Goal: Transaction & Acquisition: Purchase product/service

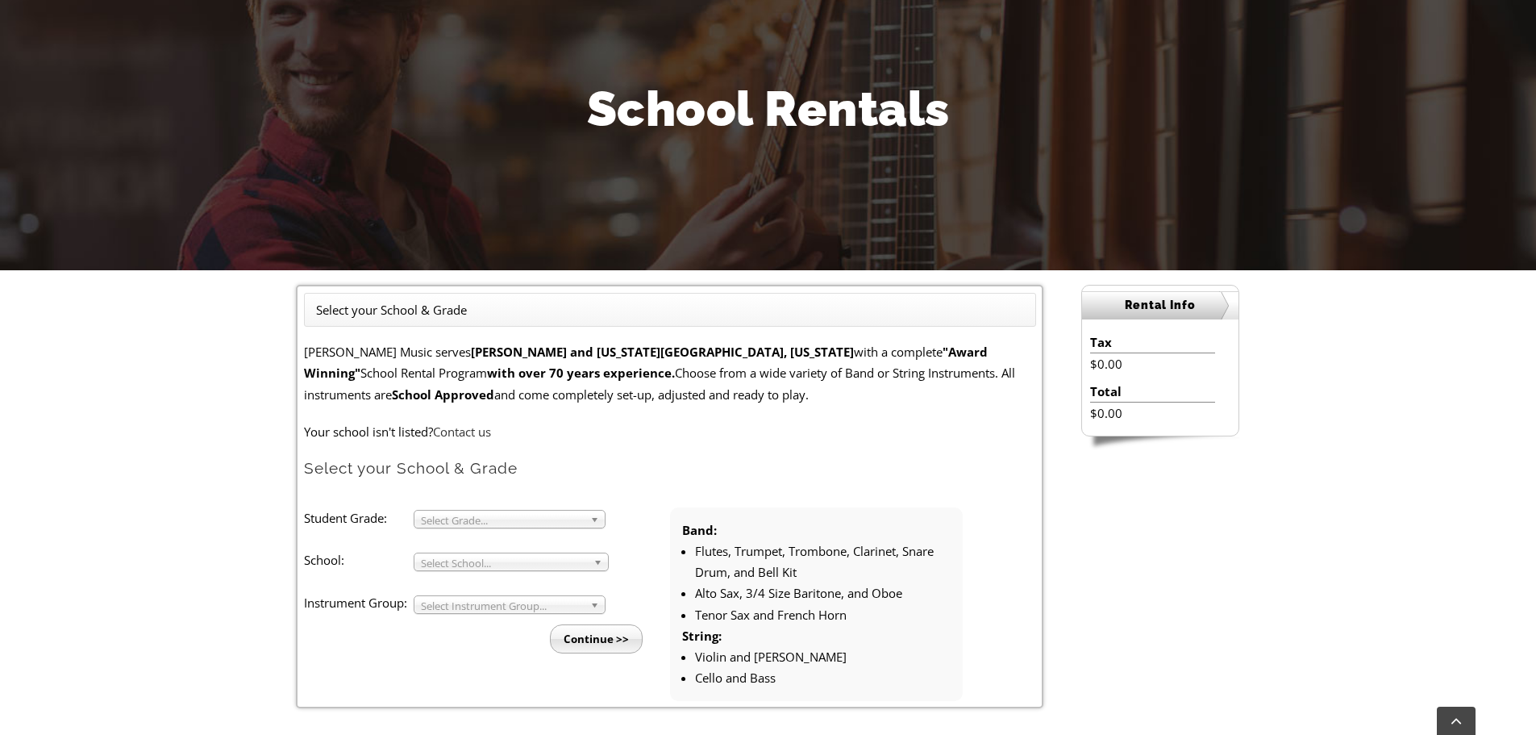
scroll to position [242, 0]
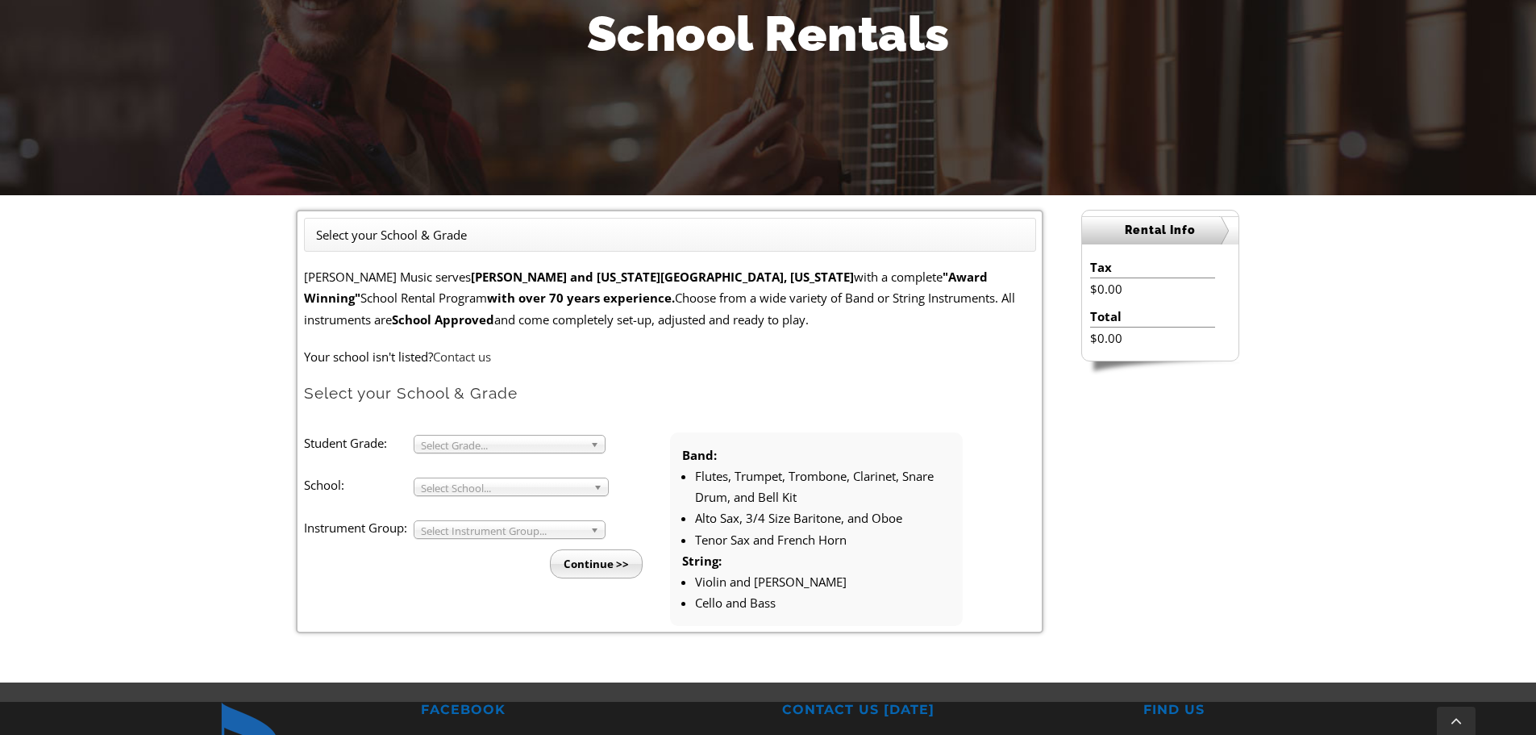
click at [449, 444] on span "Select Grade..." at bounding box center [502, 444] width 163 height 19
click at [454, 484] on li "4" at bounding box center [514, 483] width 174 height 20
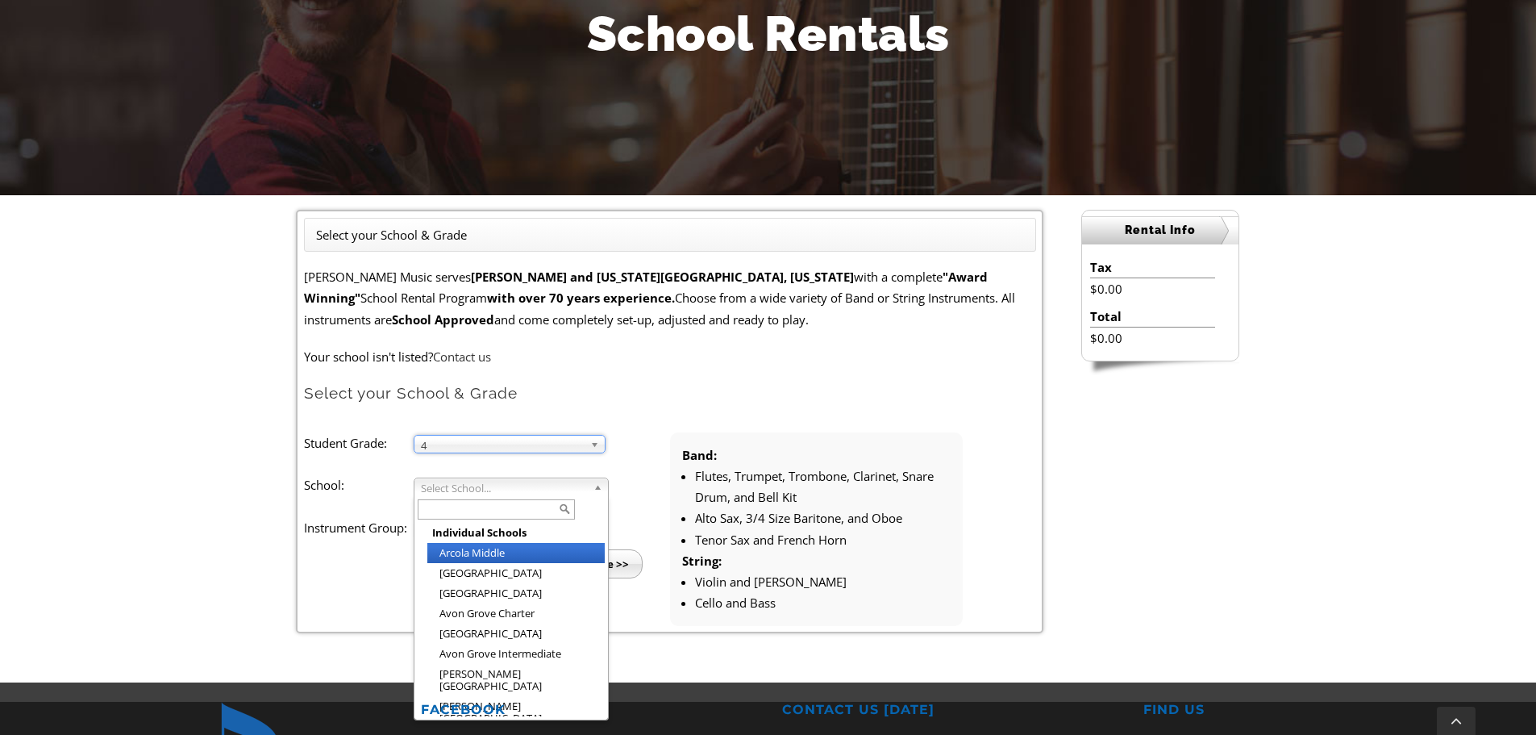
click at [452, 492] on span "Select School..." at bounding box center [504, 487] width 166 height 19
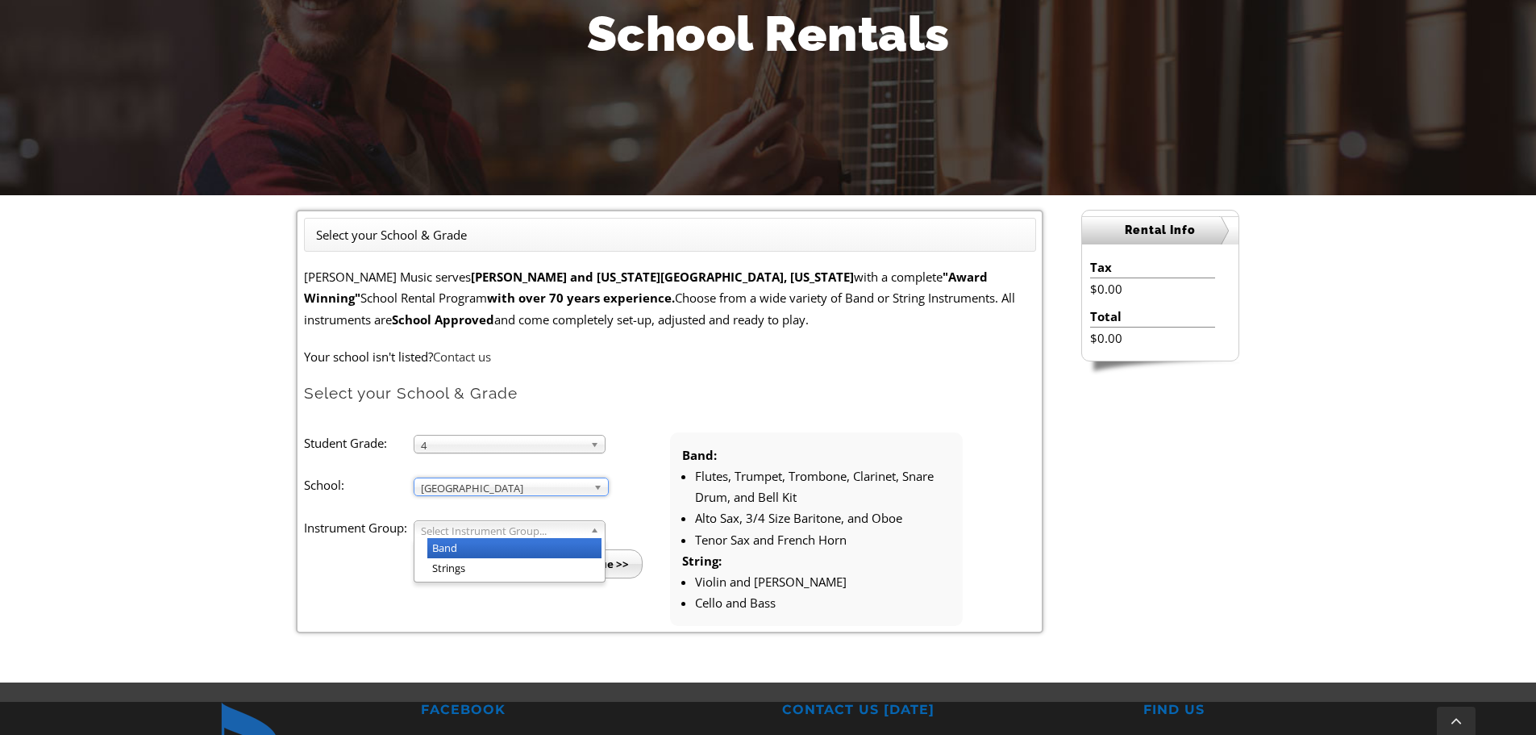
click at [465, 532] on span "Select Instrument Group..." at bounding box center [502, 530] width 163 height 19
click at [460, 545] on li "Band" at bounding box center [514, 548] width 174 height 20
click at [573, 570] on input "Continue >>" at bounding box center [596, 563] width 93 height 29
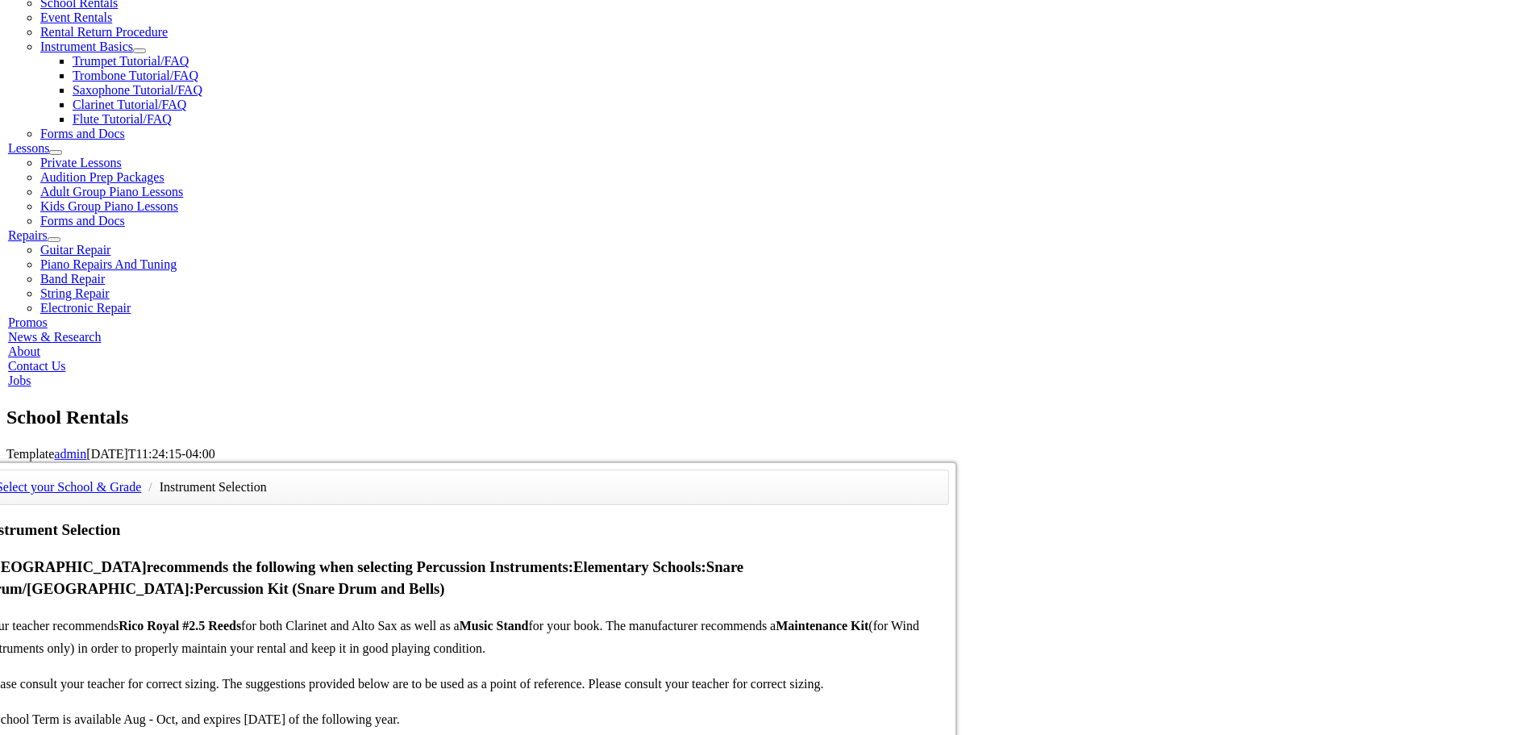
scroll to position [645, 0]
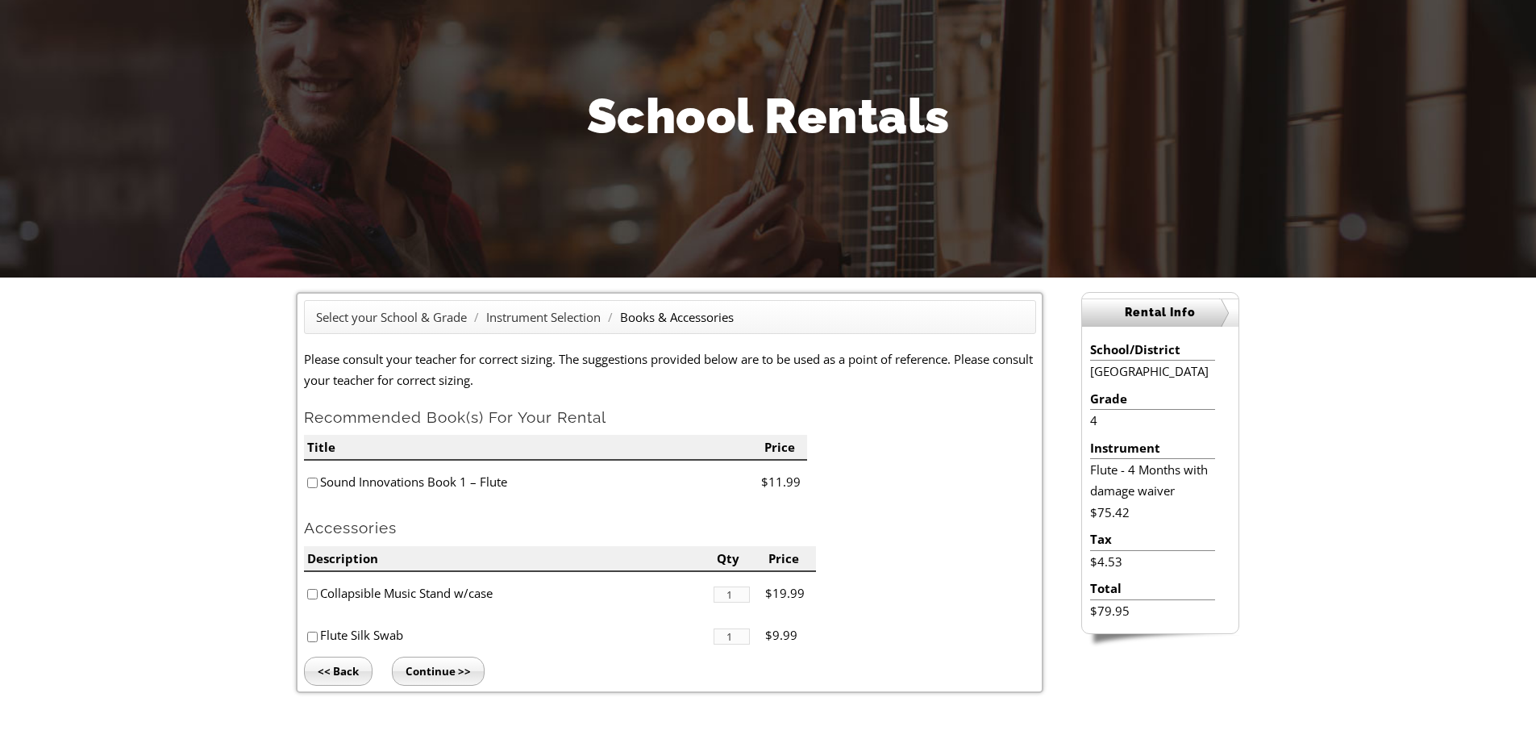
scroll to position [161, 0]
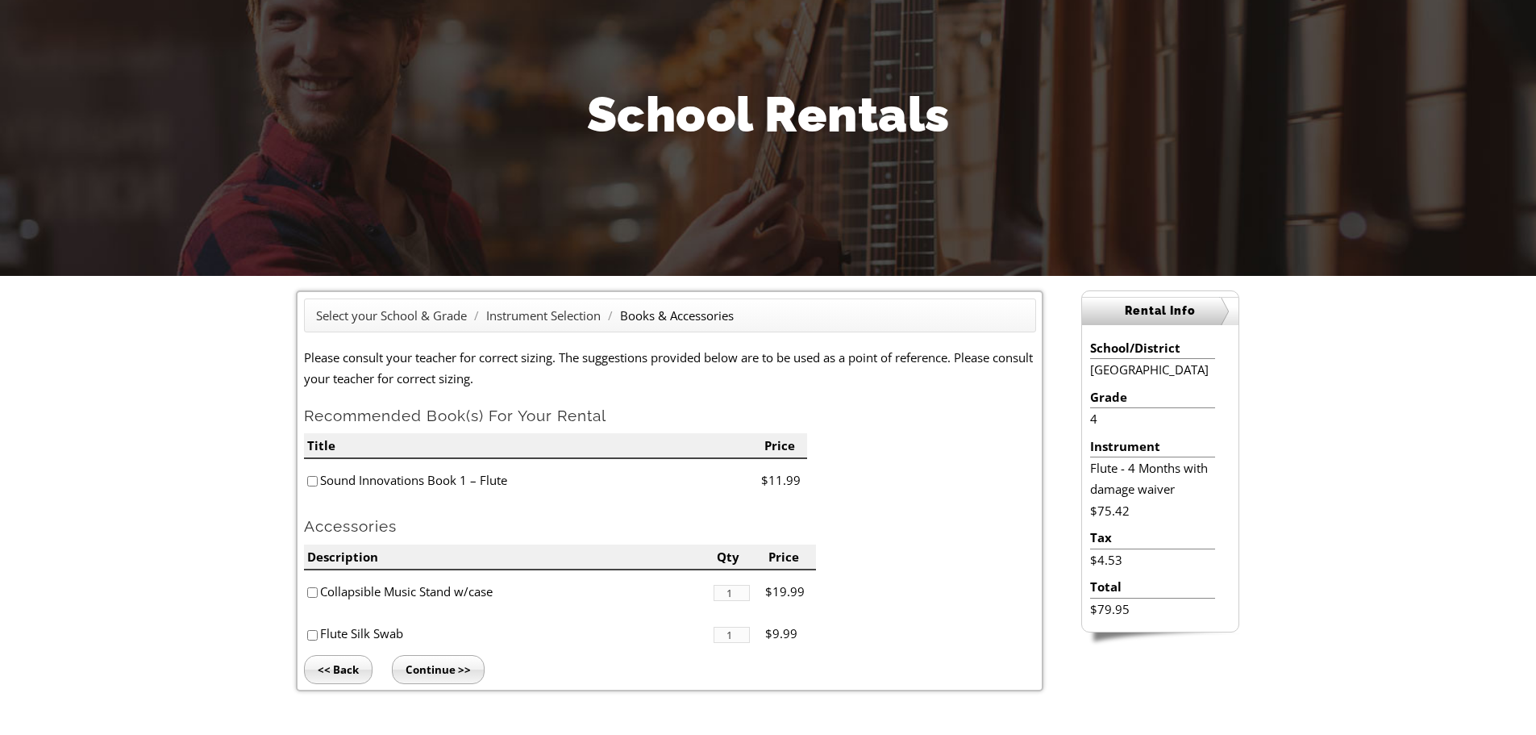
click at [313, 481] on input"] "checkbox" at bounding box center [312, 481] width 10 height 10
checkbox input"] "true"
click at [310, 635] on input"] "checkbox" at bounding box center [312, 635] width 10 height 10
checkbox input"] "true"
click at [431, 677] on input "Continue >>" at bounding box center [438, 669] width 93 height 29
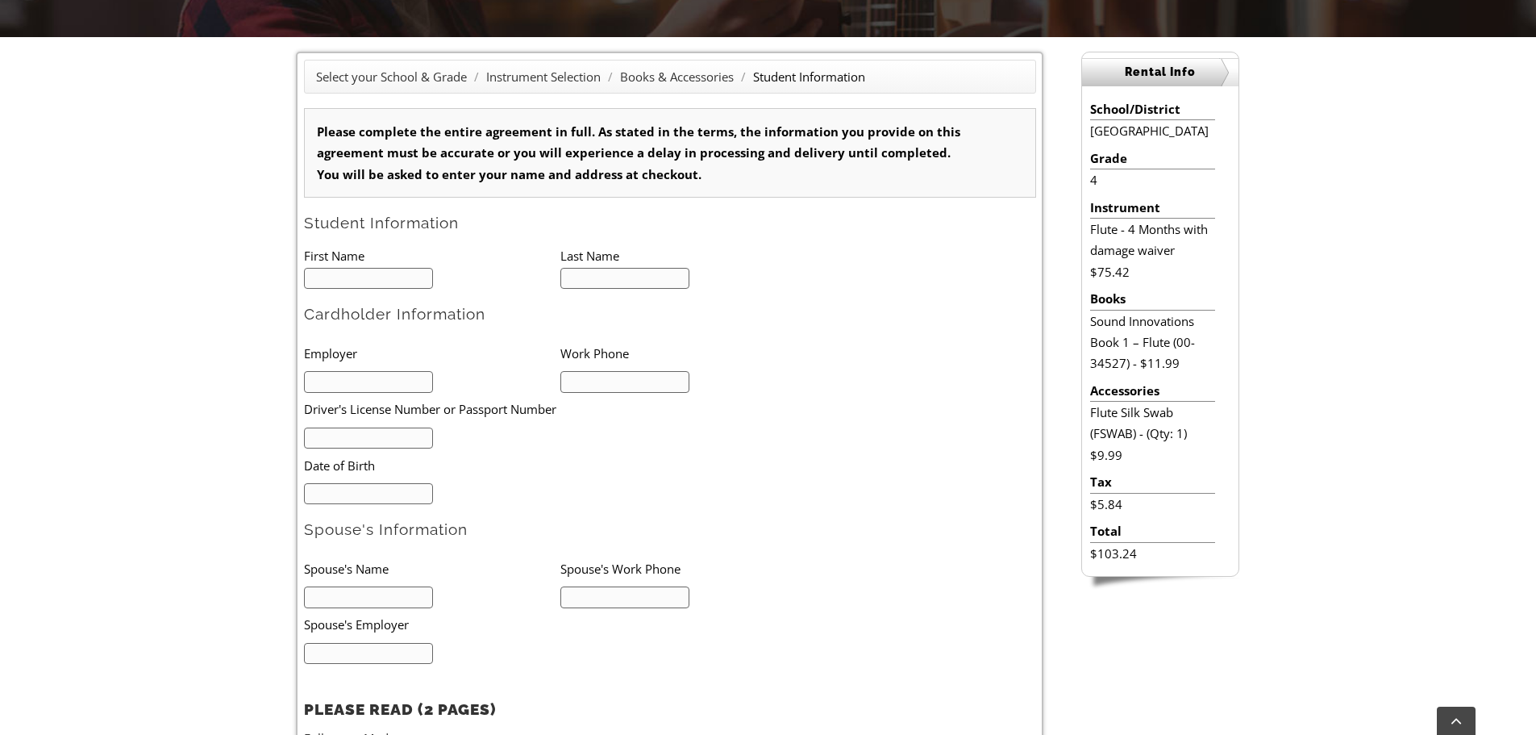
scroll to position [403, 0]
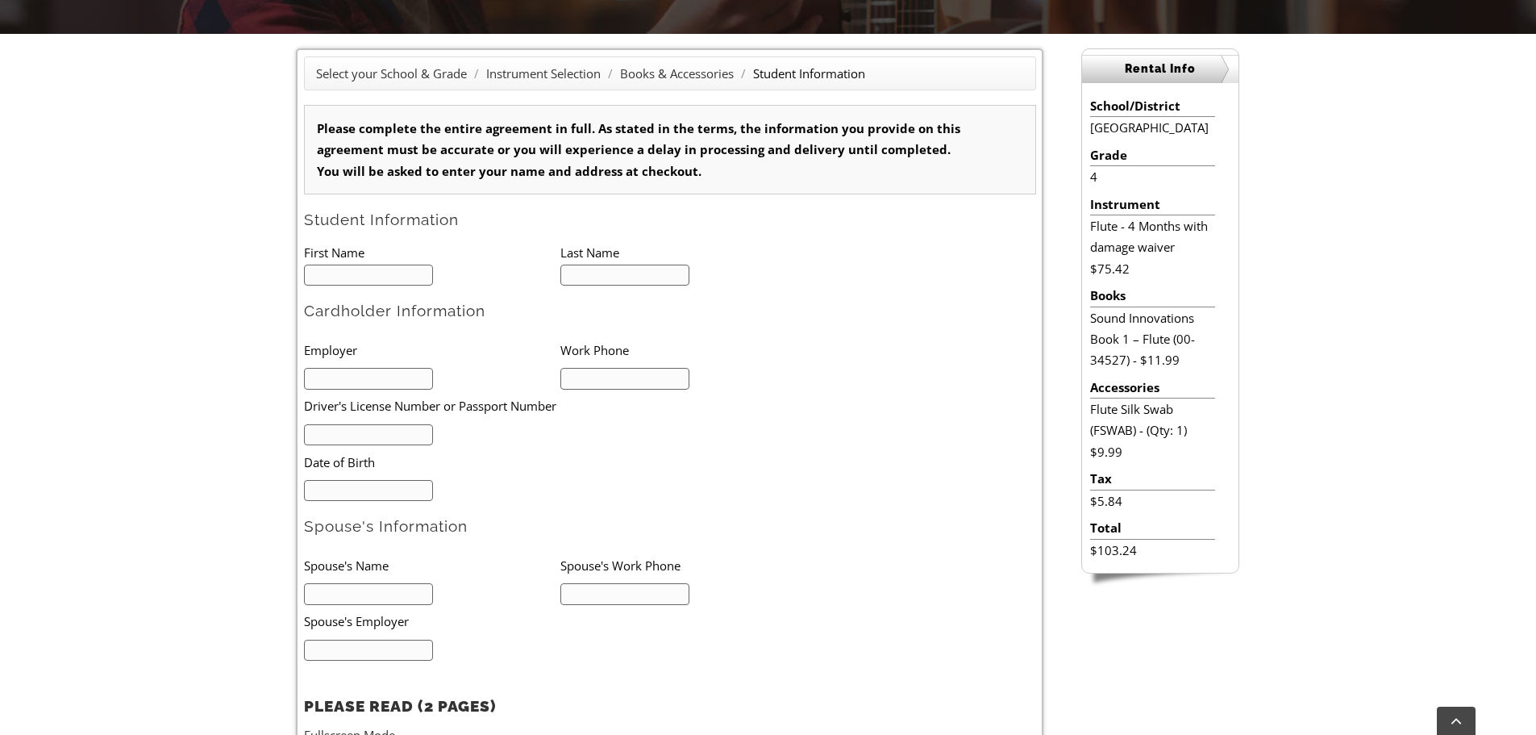
click at [359, 264] on input "text" at bounding box center [369, 275] width 130 height 22
type input "0"
type input "Gab"
type input "1"
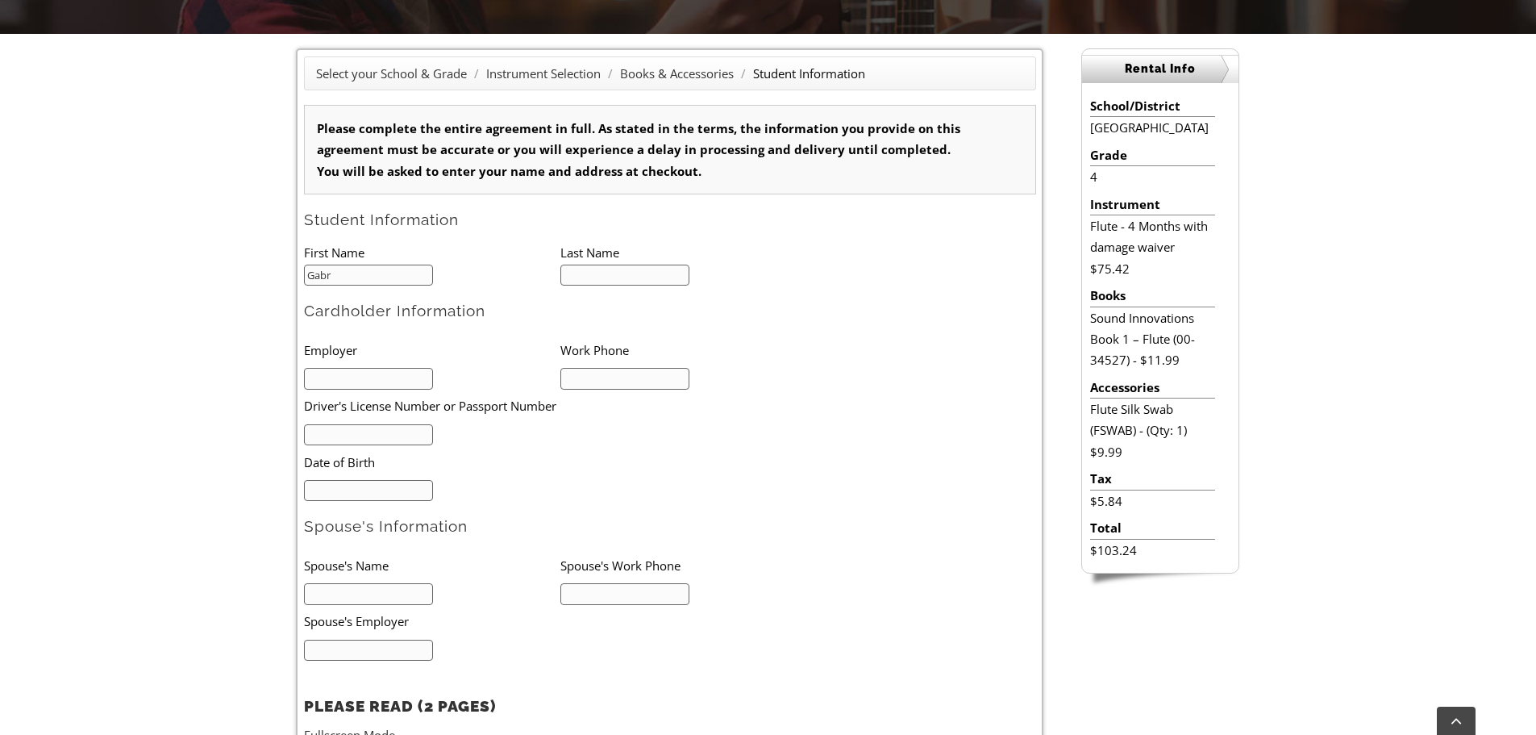
scroll to position [1, 0]
type input "Gabriel"
type input "Amezcua"
type input "Buchanan Ingersoll & Rooney"
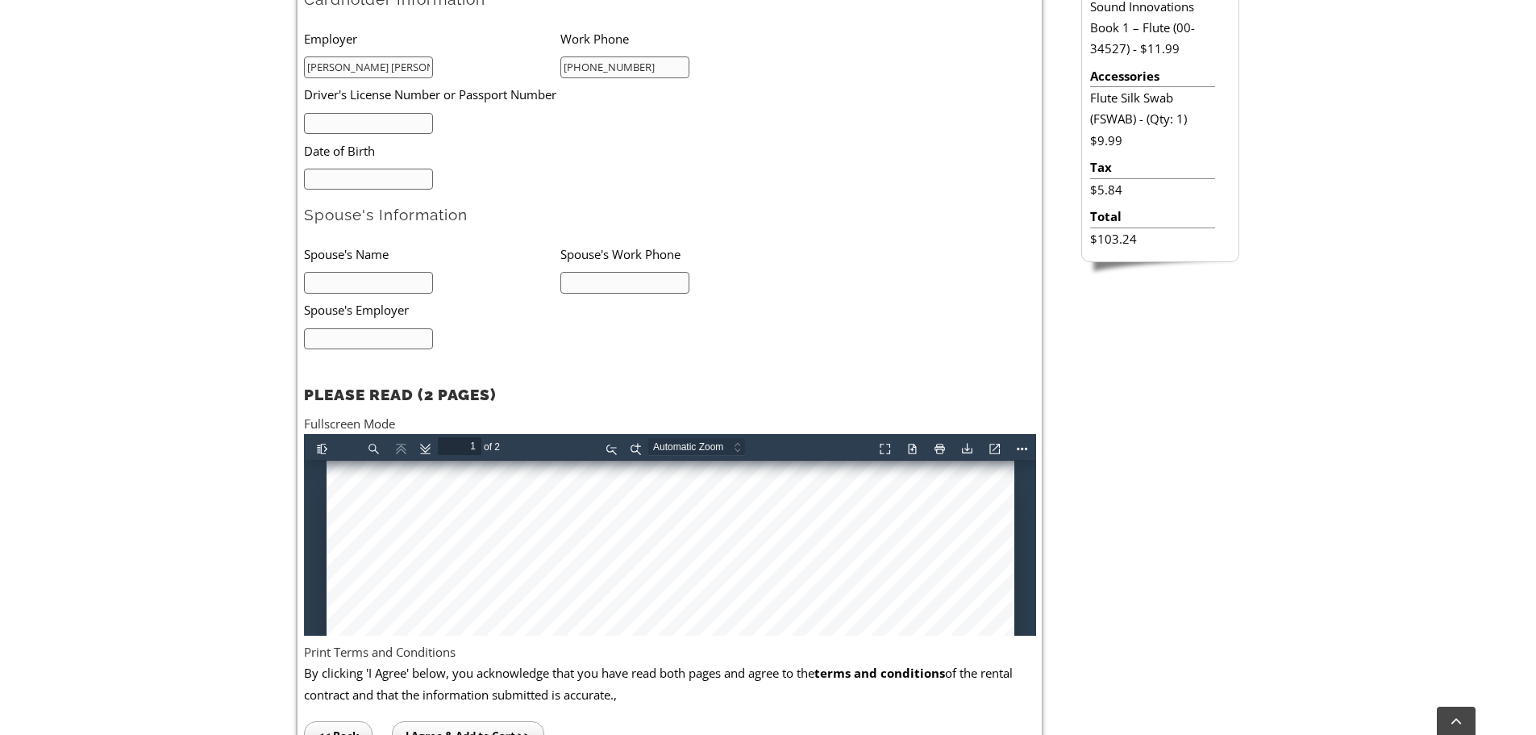
scroll to position [564, 0]
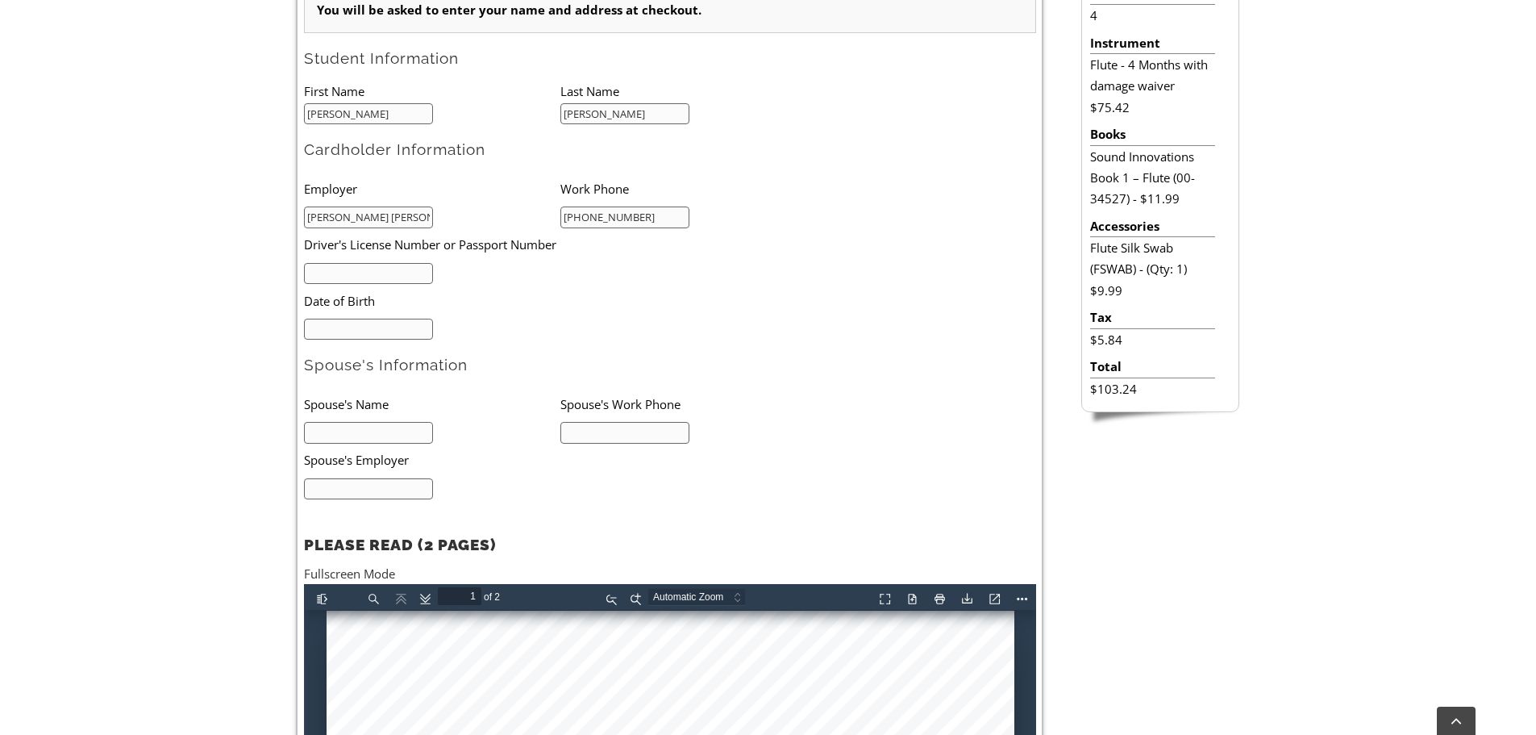
type input "215-665-3859"
click at [419, 275] on input "text" at bounding box center [369, 274] width 130 height 22
type input "32769758"
click at [389, 331] on input "mm/dd/yyyy" at bounding box center [369, 330] width 130 height 22
drag, startPoint x: 403, startPoint y: 327, endPoint x: 259, endPoint y: 339, distance: 144.9
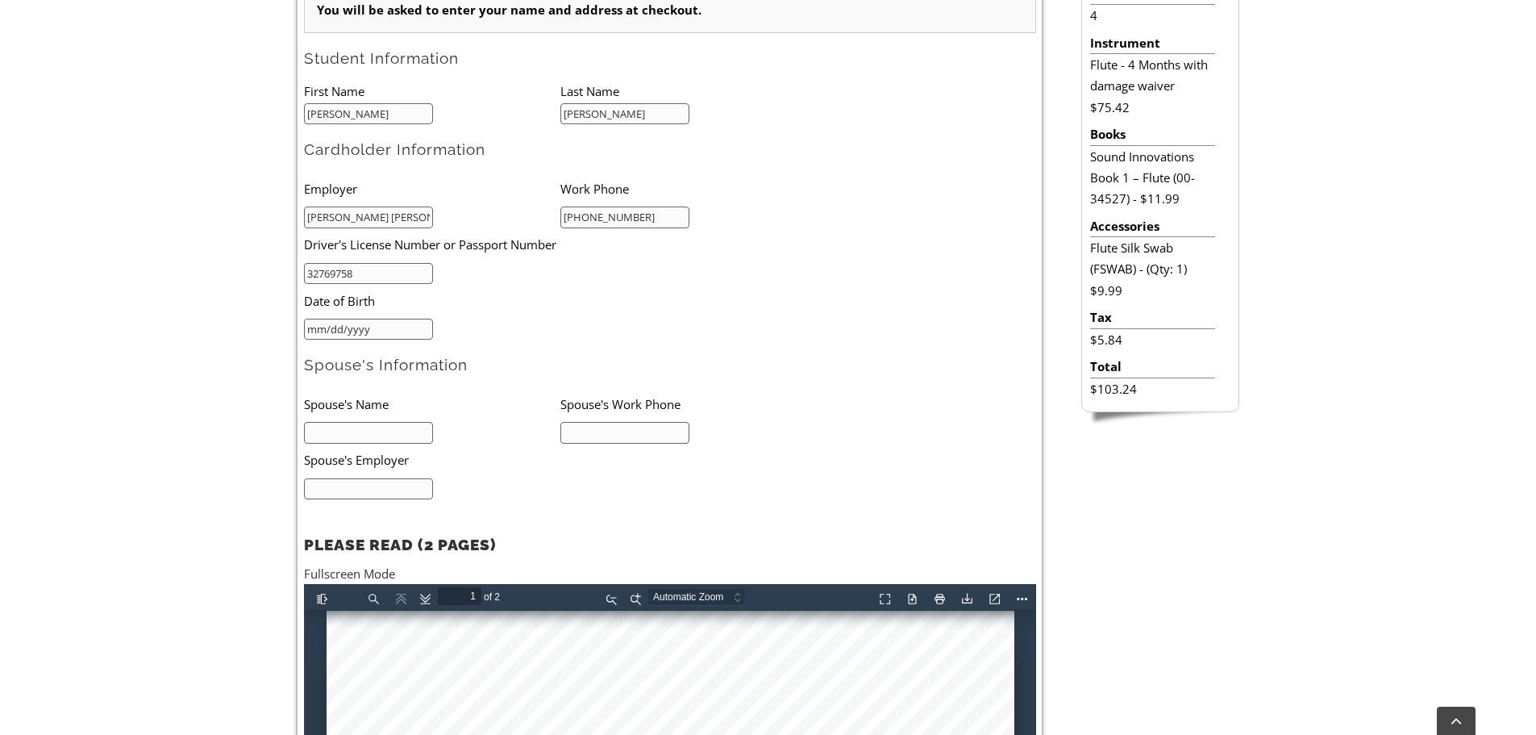
click at [260, 339] on div "Select your School & Grade / Instrument Selection / Books & Accessories / Stude…" at bounding box center [768, 414] width 1536 height 1083
type input "12/04/1976"
click at [364, 436] on input "text" at bounding box center [369, 433] width 130 height 22
type input "Juan Amezcua"
type input "202-374-5821"
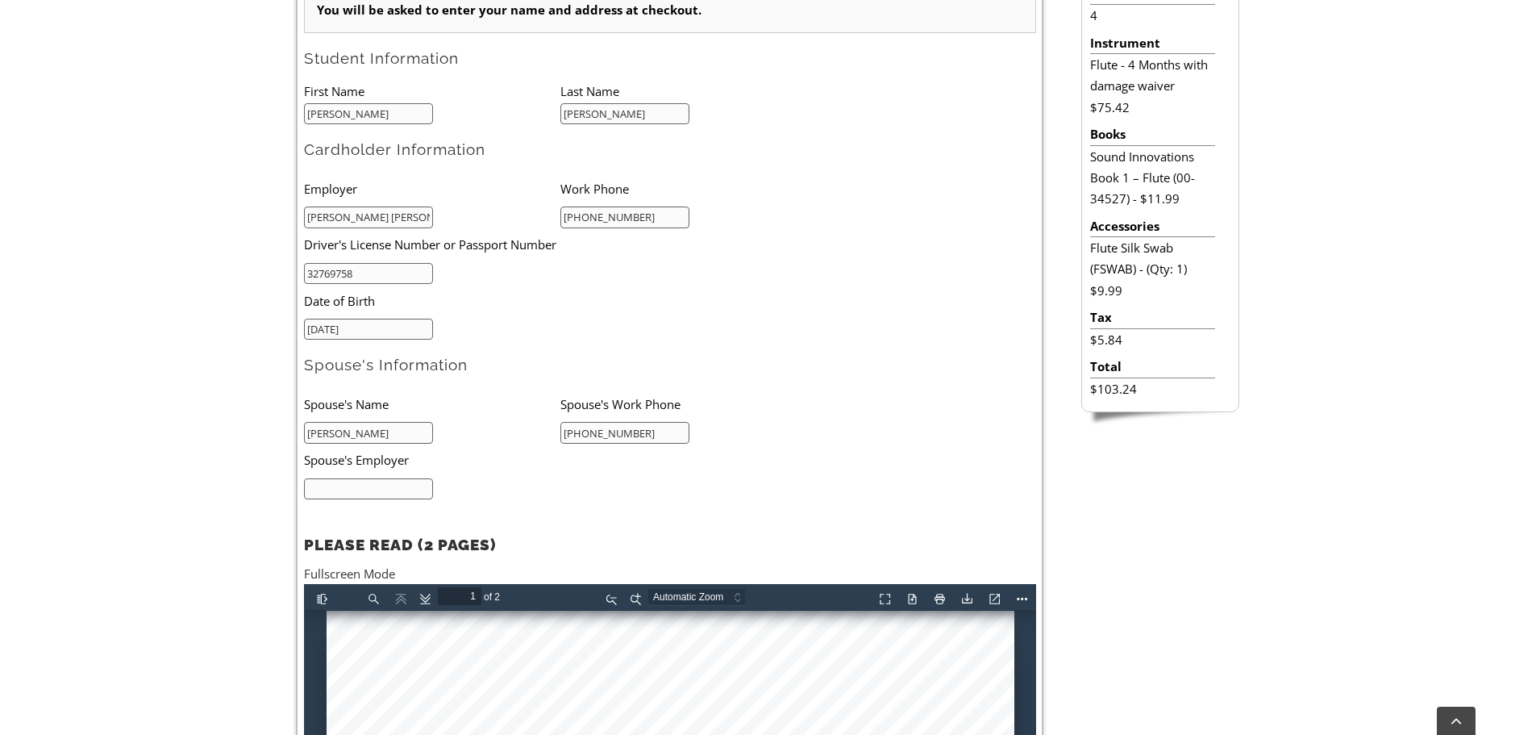
drag, startPoint x: 662, startPoint y: 219, endPoint x: 505, endPoint y: 231, distance: 157.7
click at [505, 231] on ul "Employer Work Phone Buchanan Ingersoll & Rooney 215-665-3859 Driver's License N…" at bounding box center [560, 256] width 512 height 168
type input "202-374-5822"
click at [381, 483] on input "text" at bounding box center [369, 489] width 130 height 22
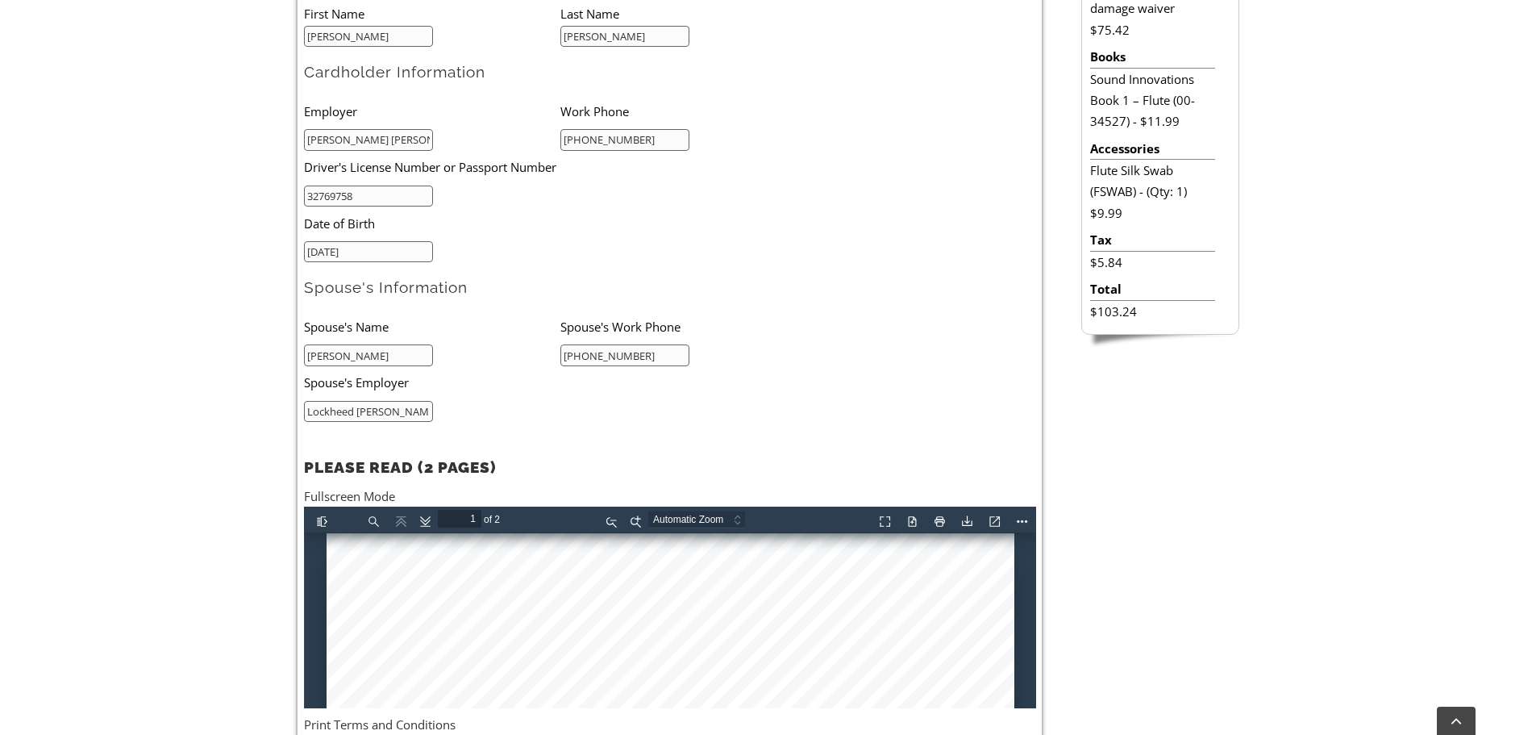
scroll to position [1129, 0]
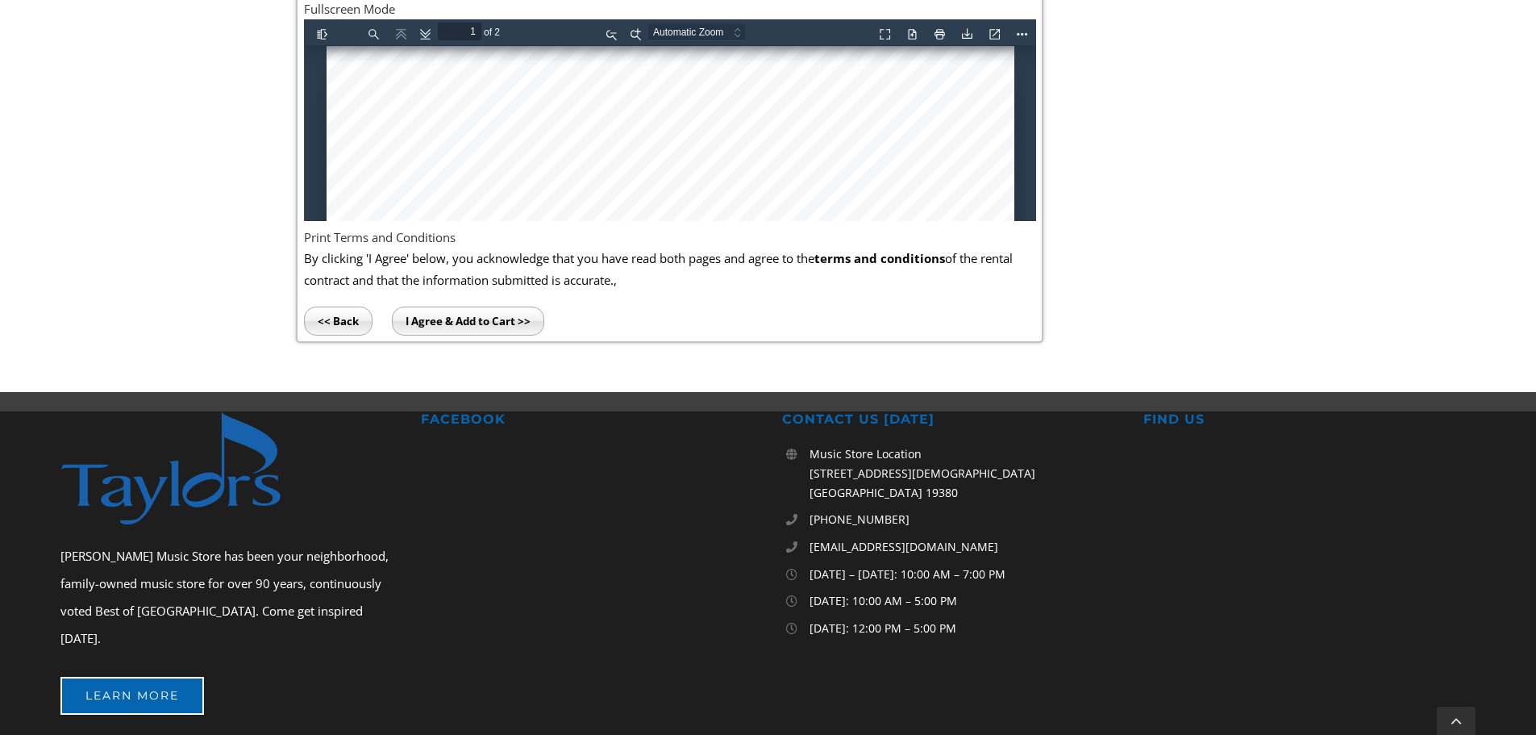
type input "Lockheed Martin"
click at [452, 324] on input "I Agree & Add to Cart >>" at bounding box center [468, 320] width 152 height 29
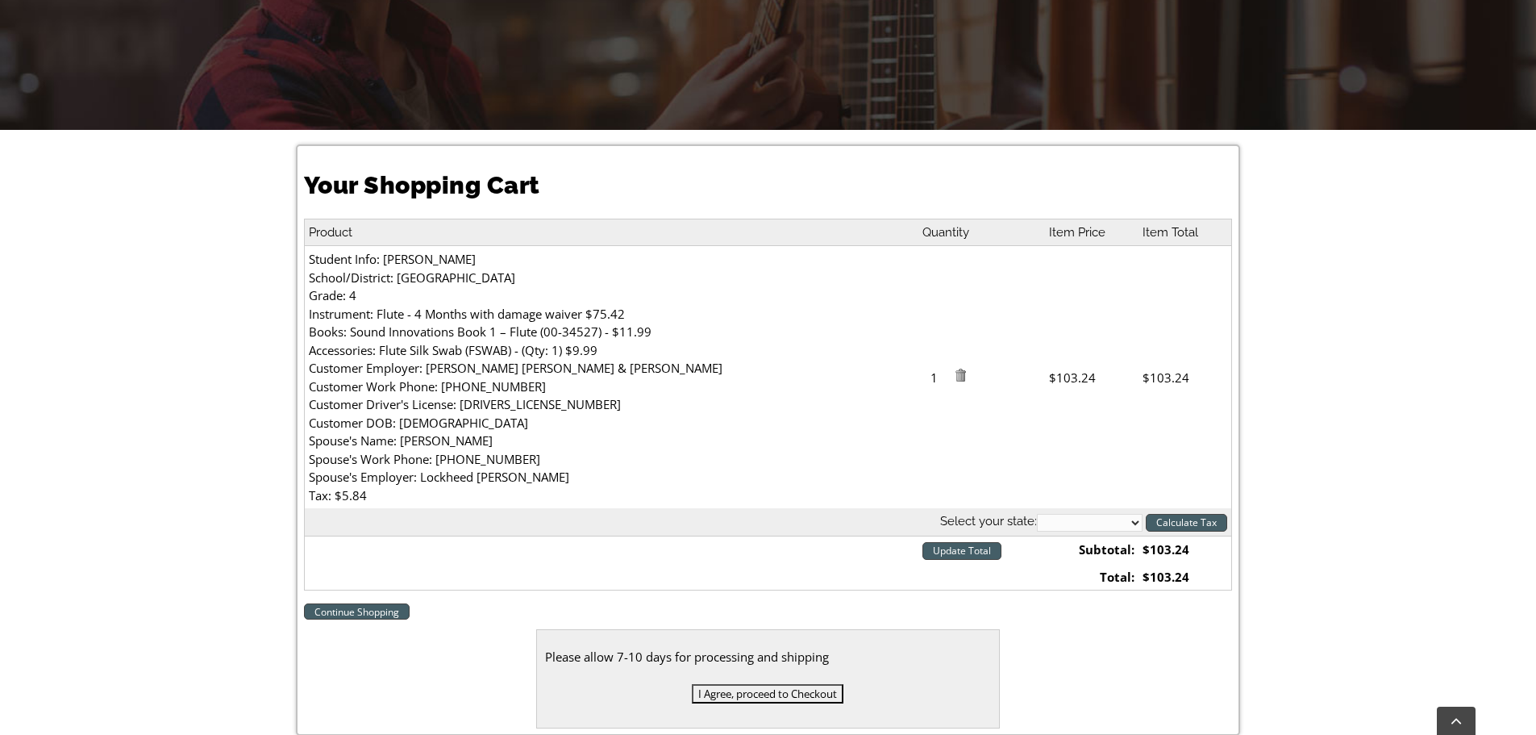
scroll to position [403, 0]
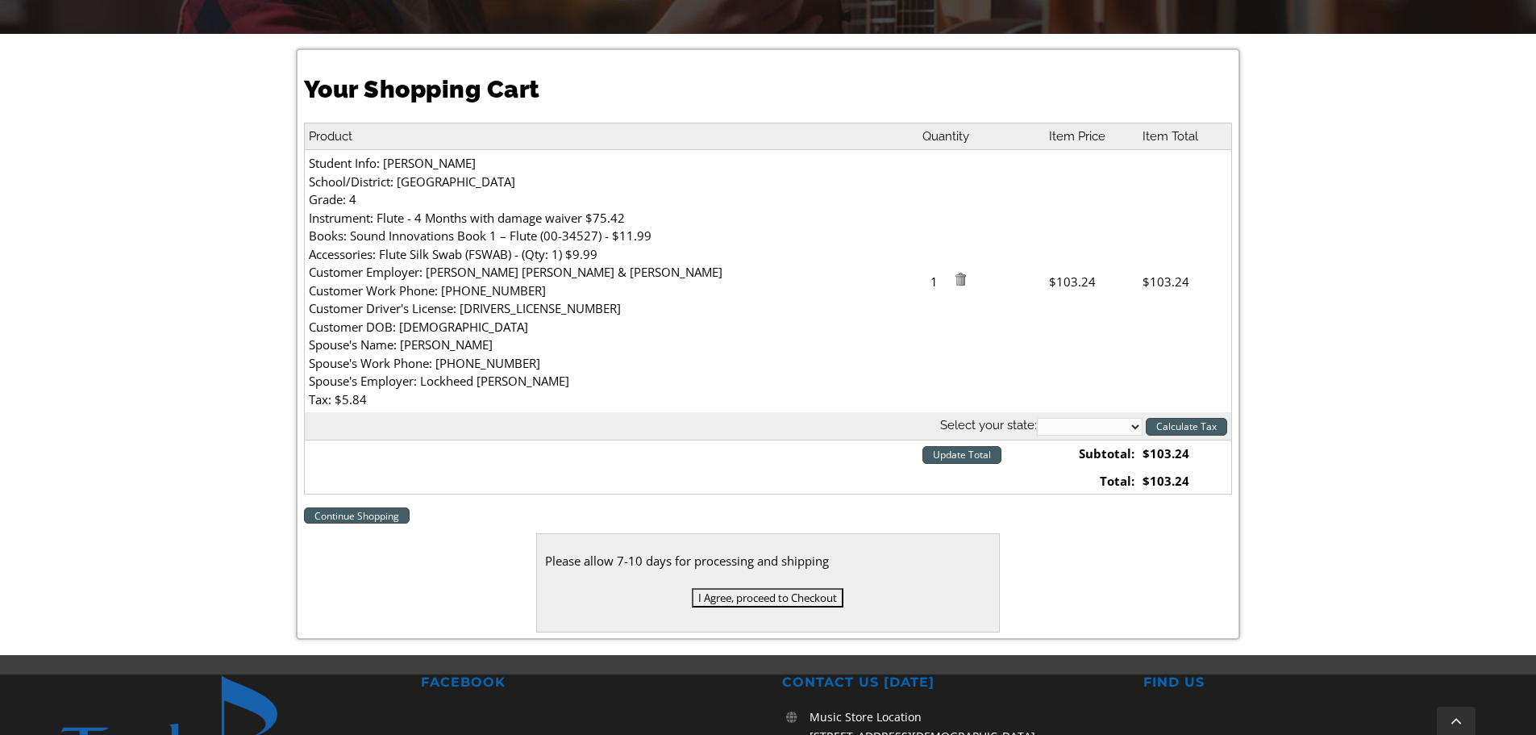
click at [1089, 430] on select "[US_STATE] [US_STATE] [US_STATE] [US_STATE] [US_STATE] [US_STATE] [US_STATE] [U…" at bounding box center [1090, 427] width 106 height 18
select select "PA"
click at [1037, 418] on select "[US_STATE] [US_STATE] [US_STATE] [US_STATE] [US_STATE] [US_STATE] [US_STATE] [U…" at bounding box center [1090, 427] width 106 height 18
click at [1185, 423] on input "Calculate Tax" at bounding box center [1186, 427] width 81 height 18
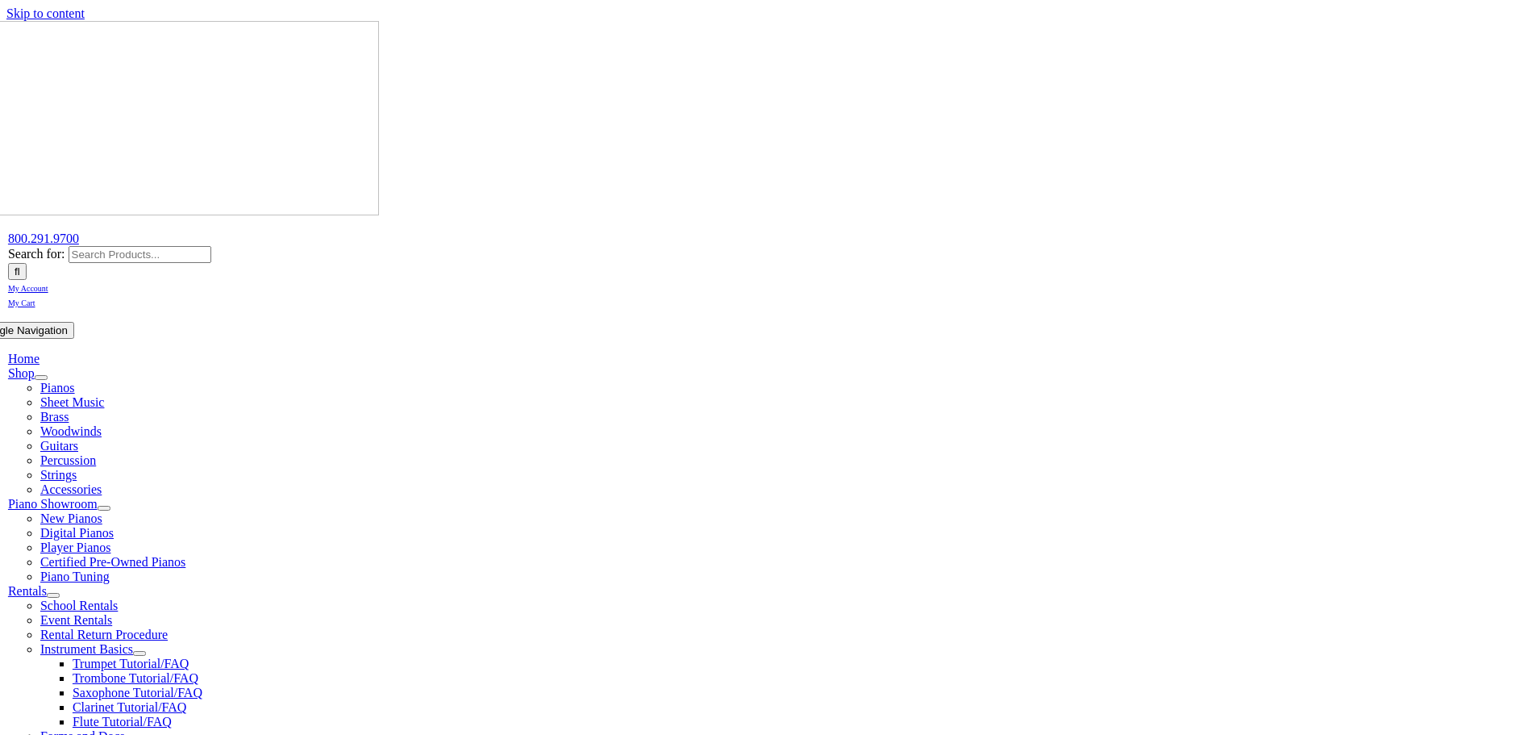
select select "PA"
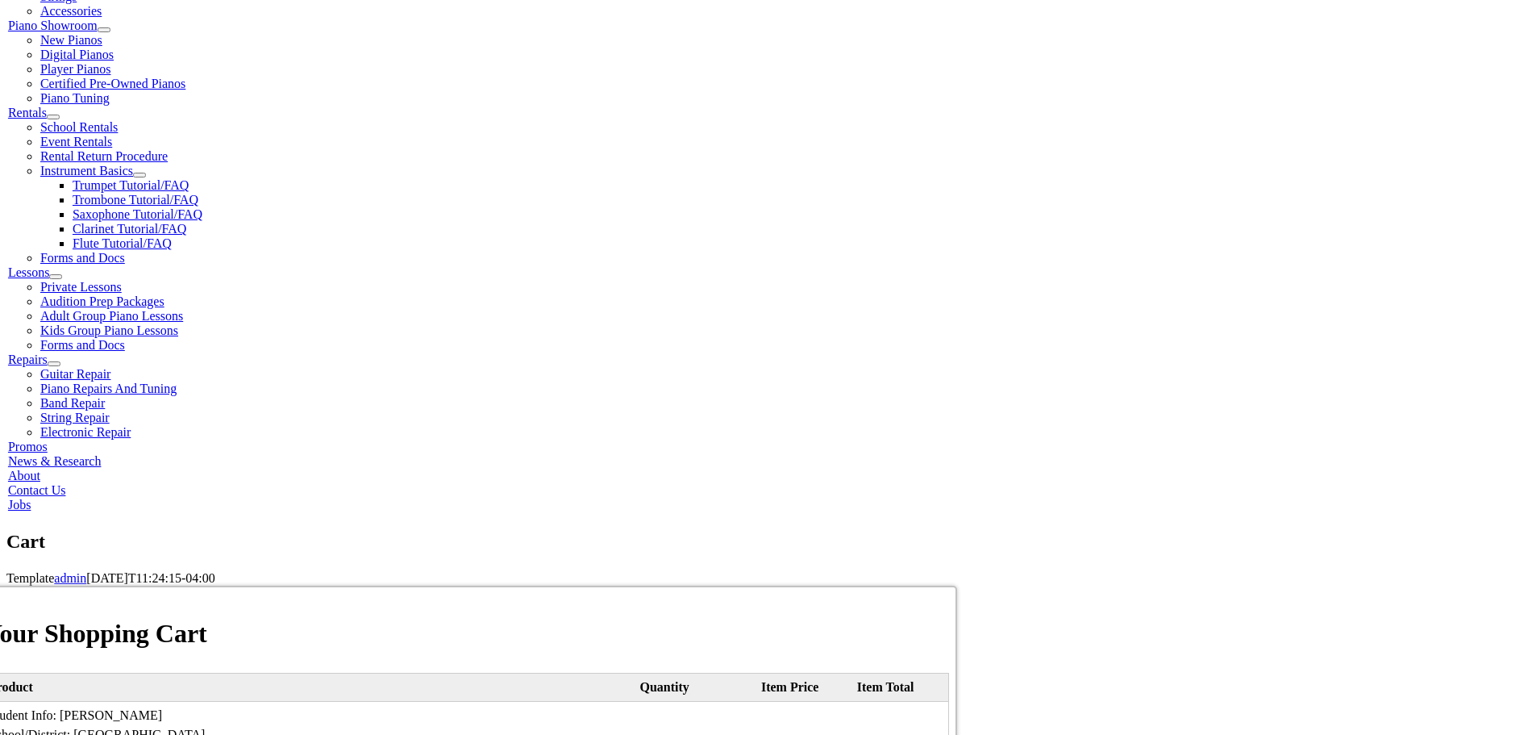
scroll to position [484, 0]
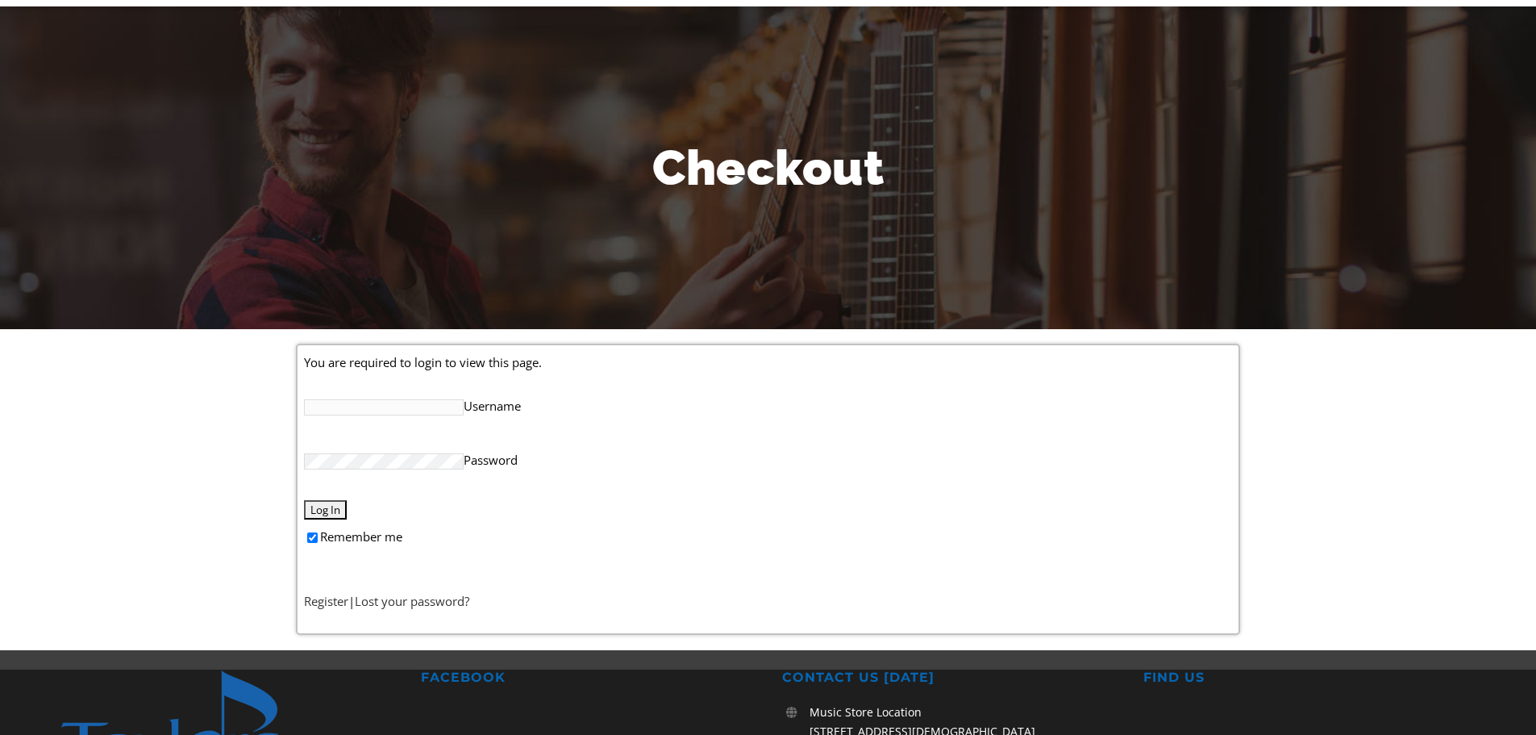
scroll to position [161, 0]
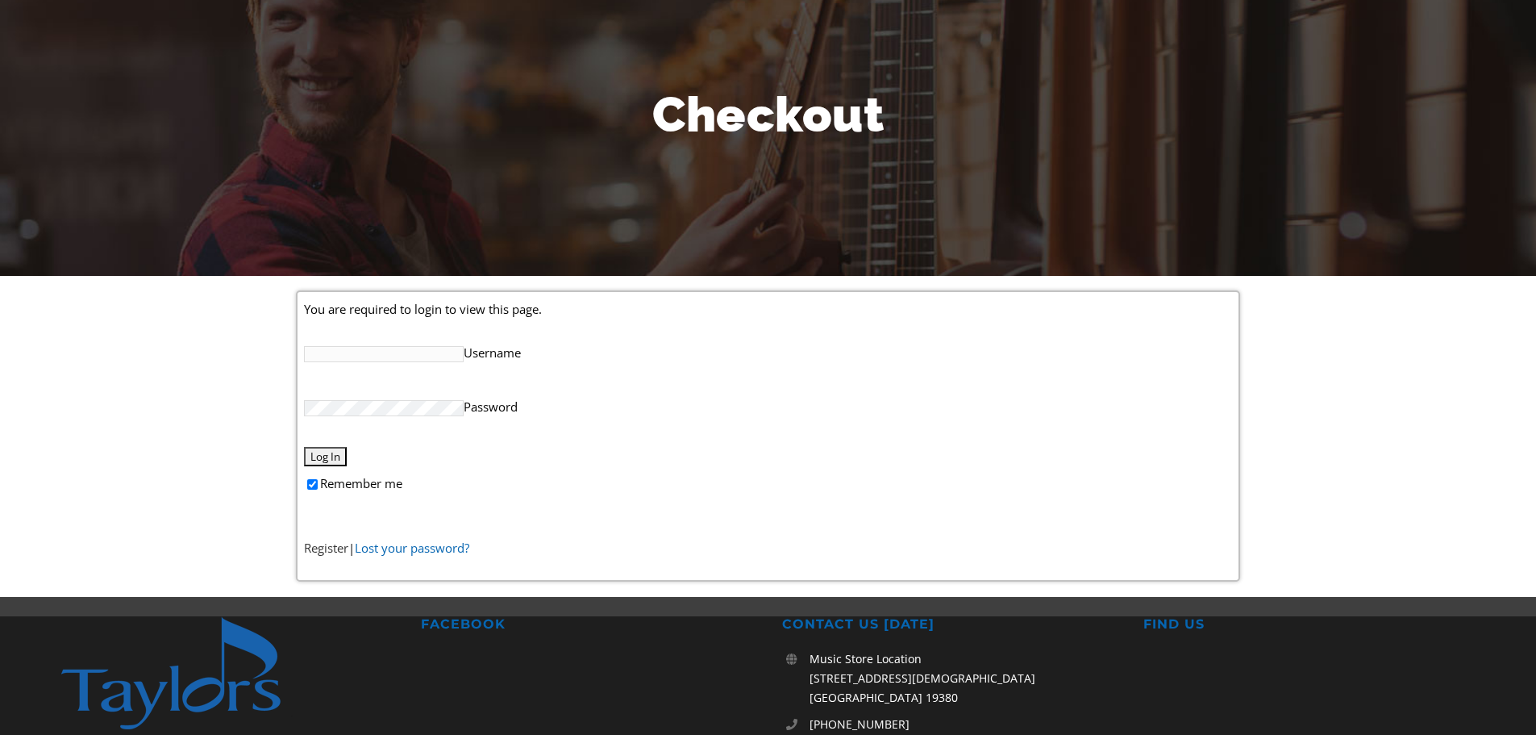
click at [417, 546] on link "Lost your password?" at bounding box center [412, 547] width 115 height 16
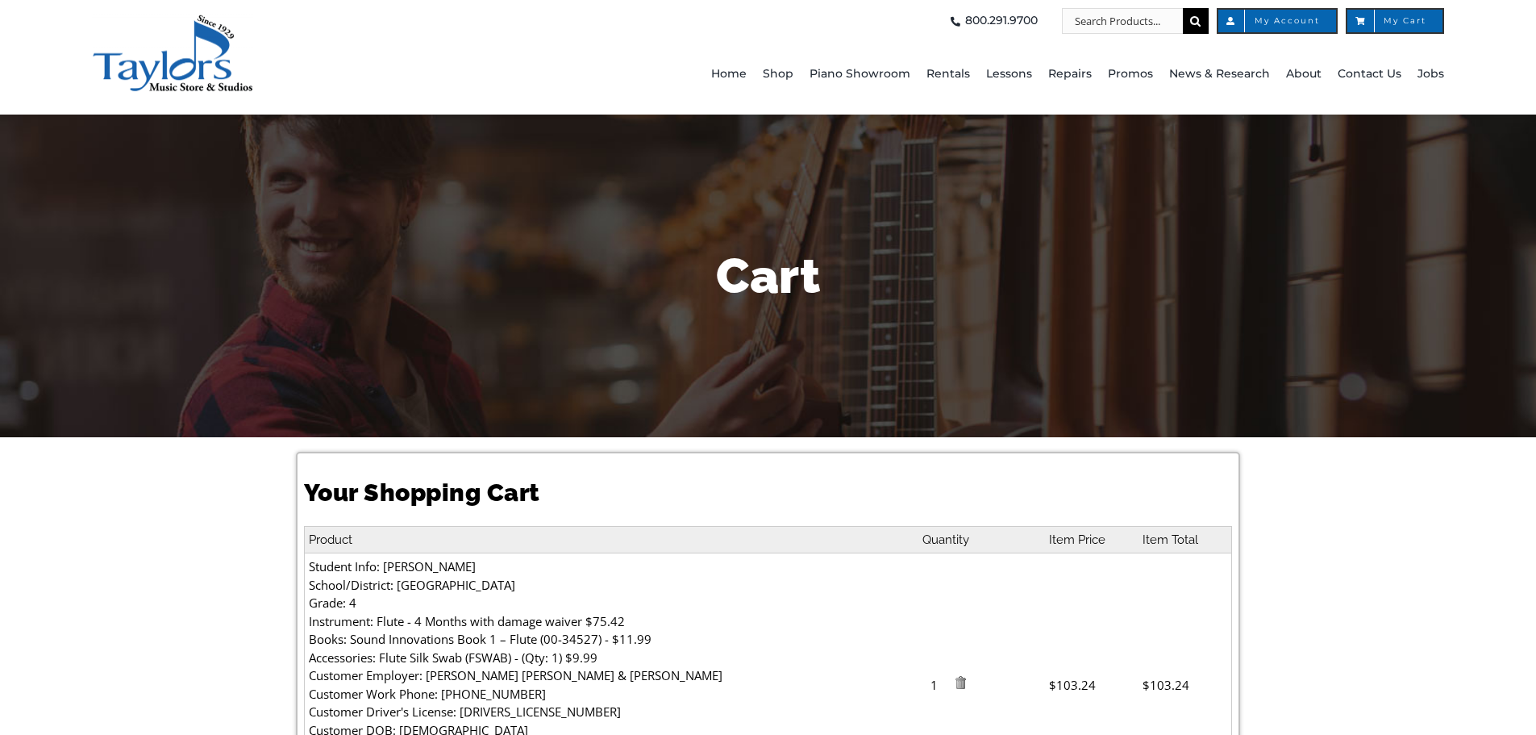
select select "PA"
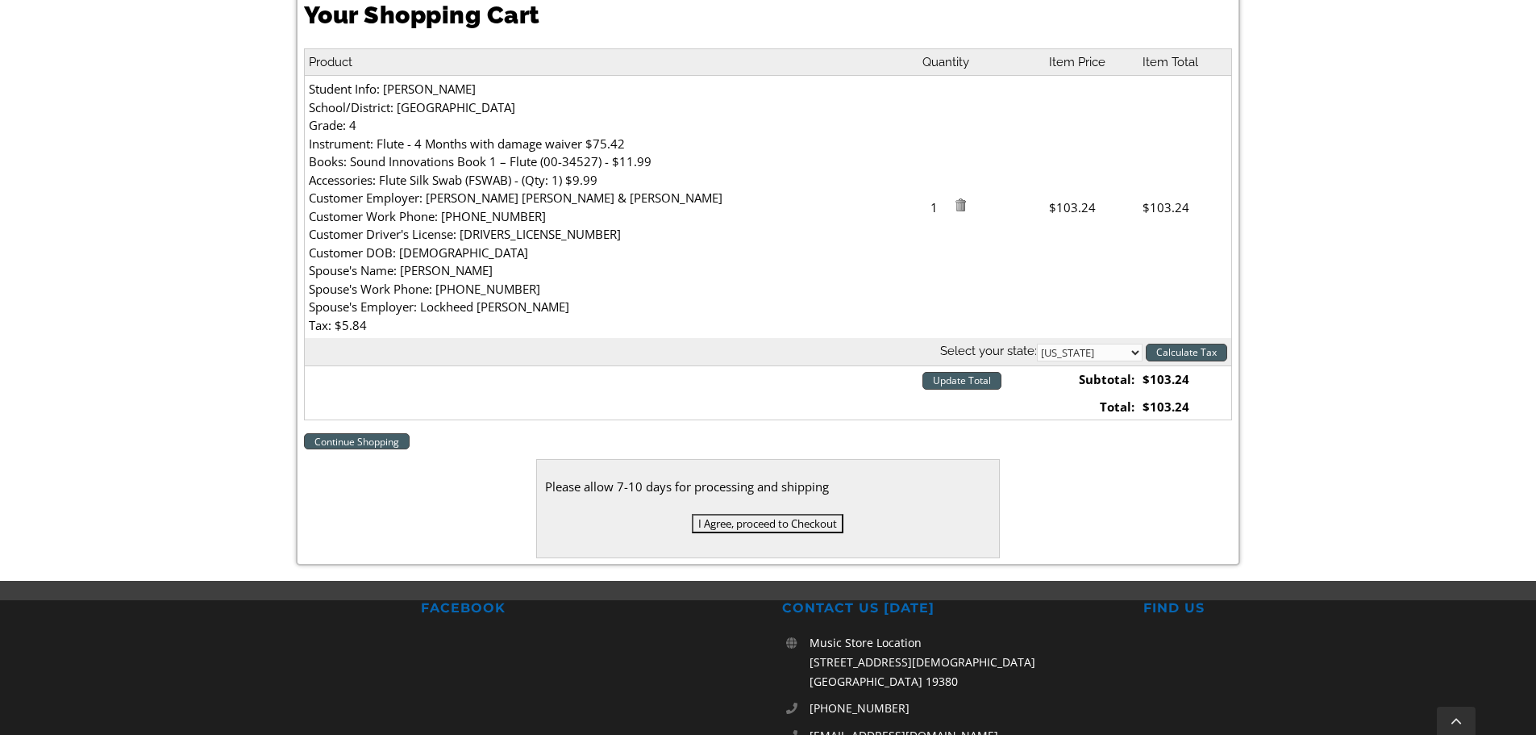
scroll to position [484, 0]
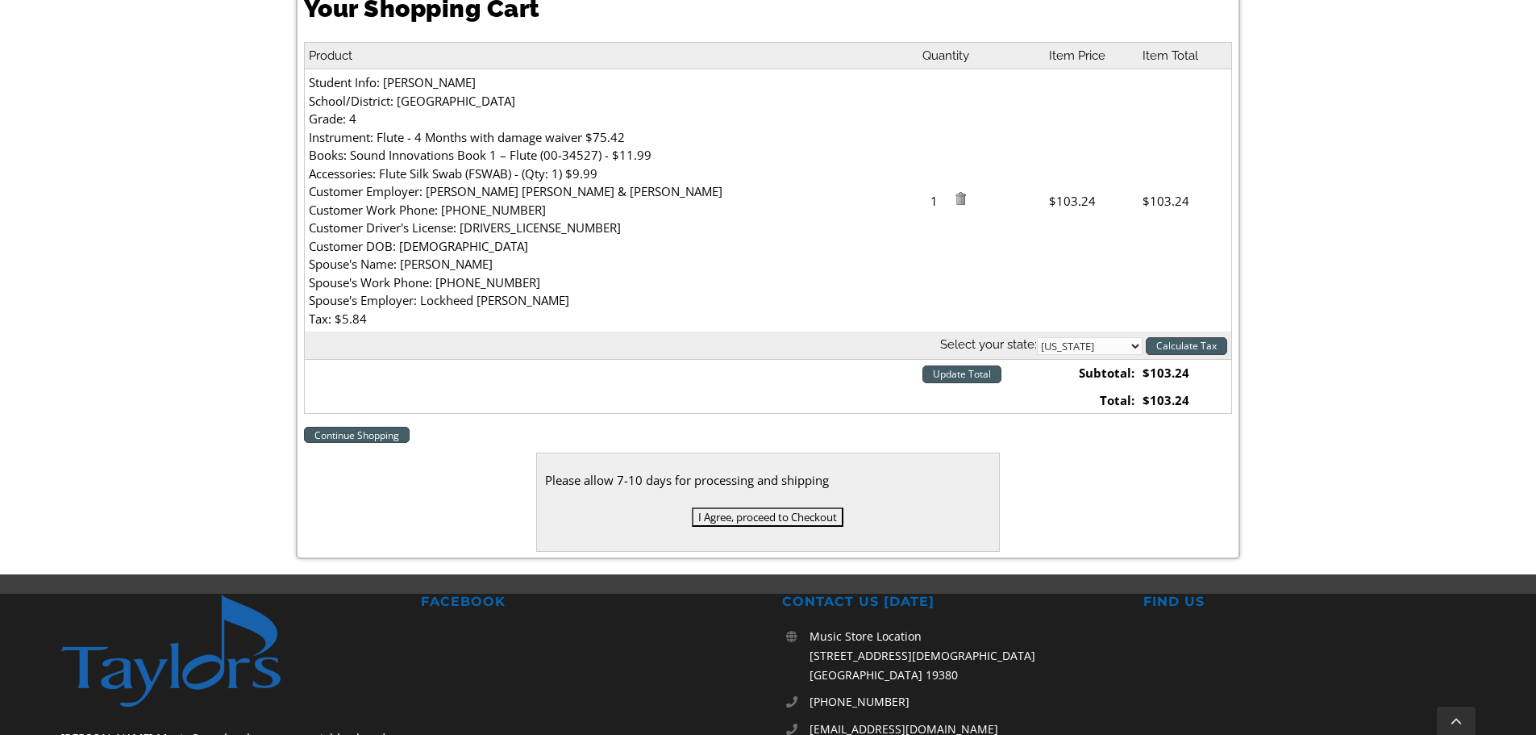
click at [787, 515] on input "I Agree, proceed to Checkout" at bounding box center [768, 516] width 152 height 19
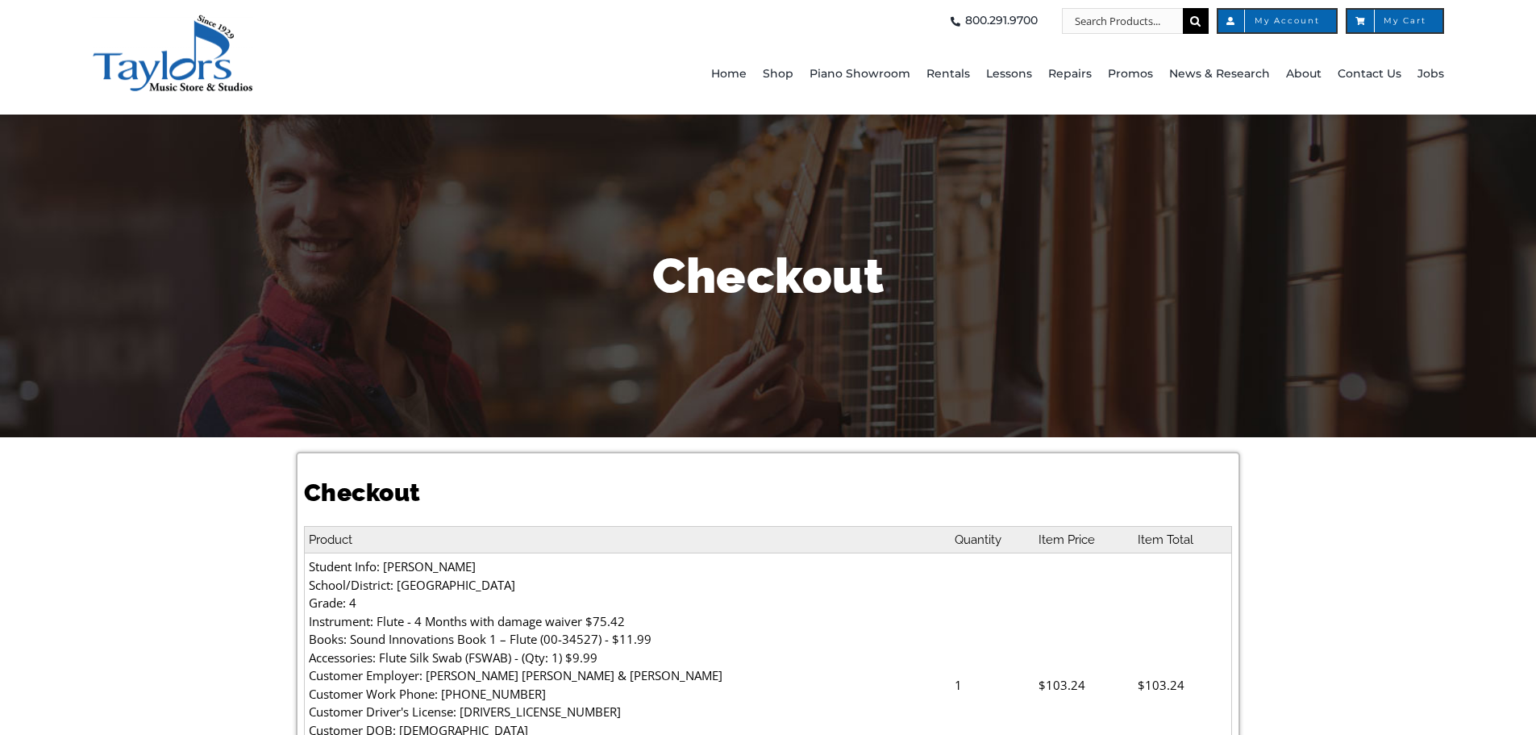
select select
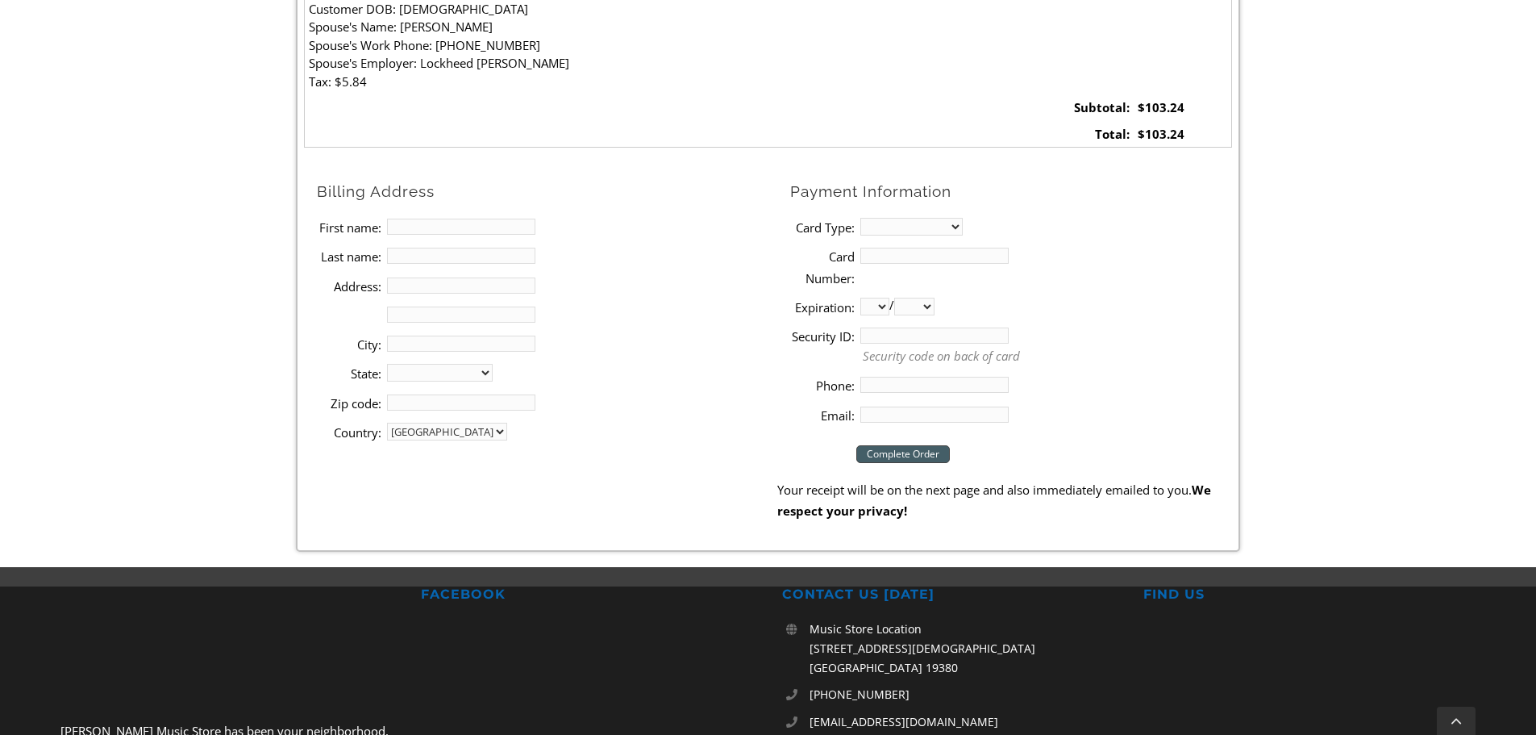
scroll to position [726, 0]
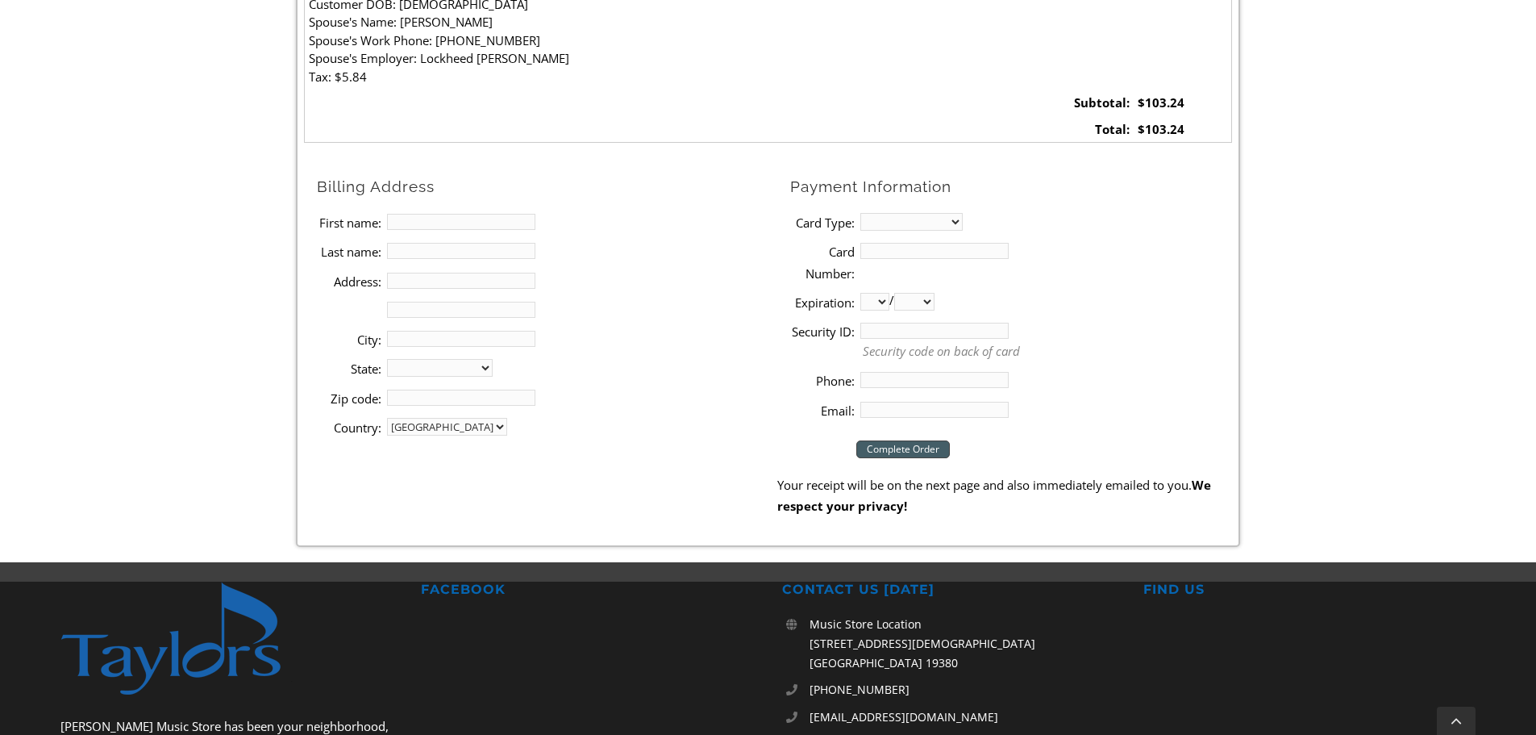
click at [462, 223] on input "First name:" at bounding box center [461, 222] width 148 height 16
type input "[PERSON_NAME]"
type input "[STREET_ADDRESS]"
type input "Media"
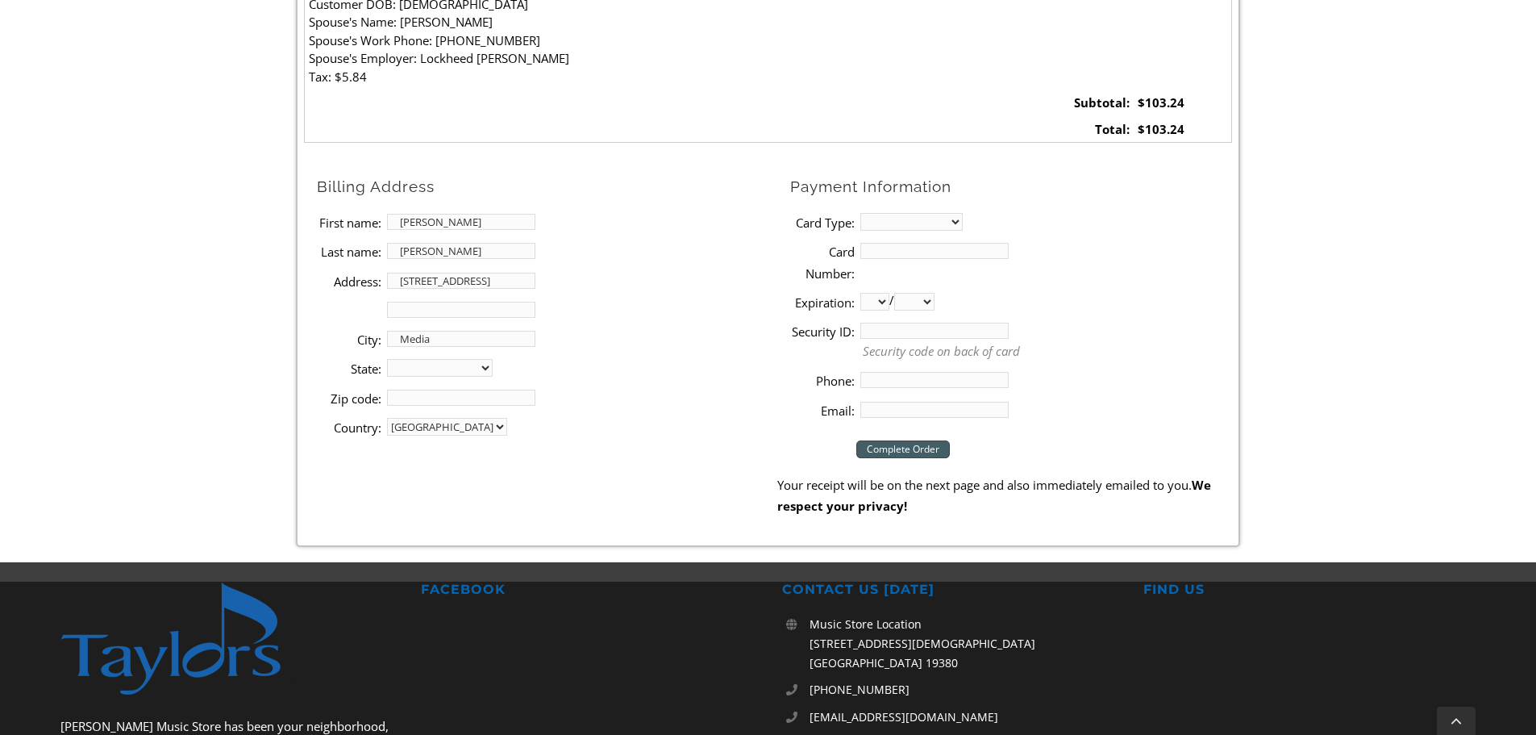
select select "PA"
type input "19063"
type input "2023745822"
drag, startPoint x: 997, startPoint y: 413, endPoint x: 619, endPoint y: 424, distance: 378.4
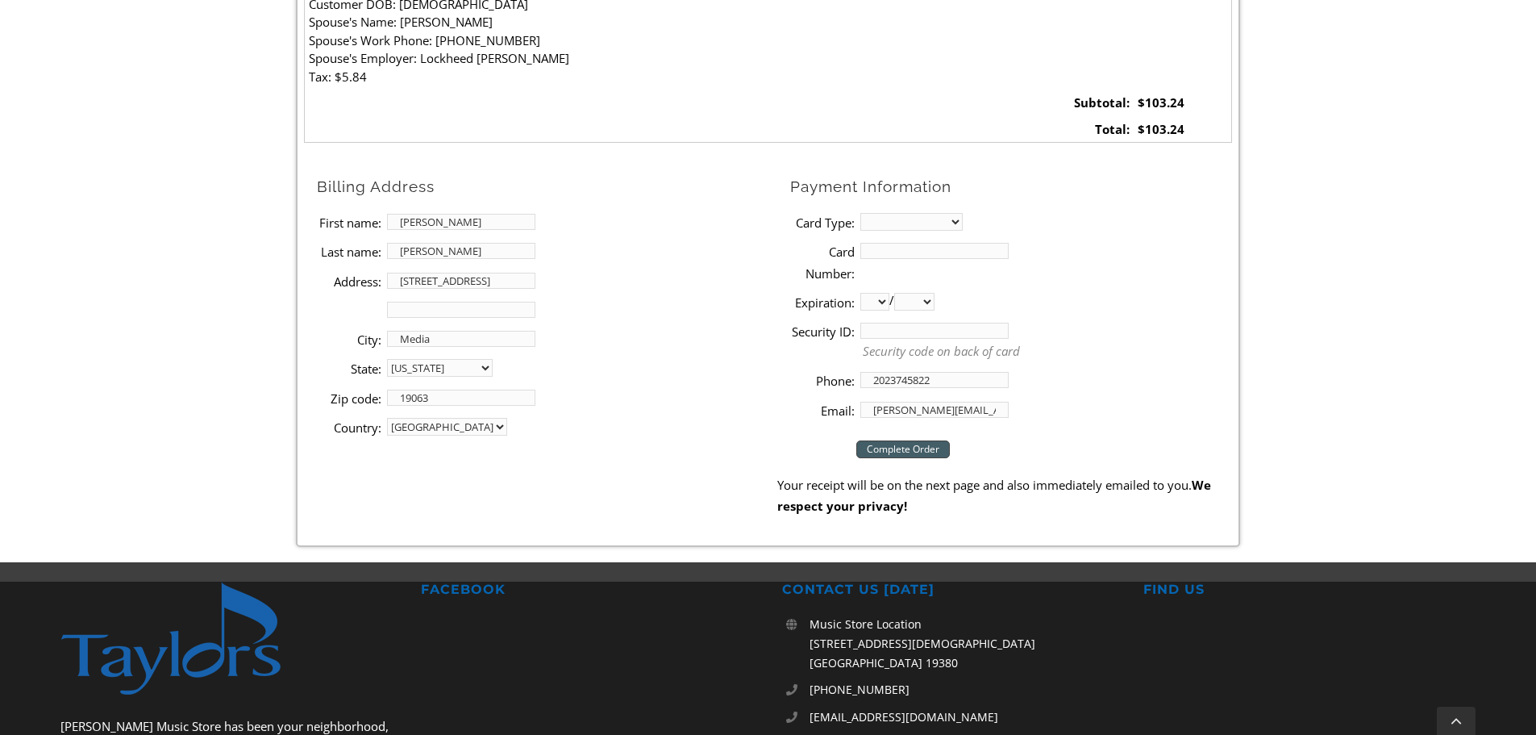
click at [619, 424] on div "Billing Address First name: [PERSON_NAME] Last name: [PERSON_NAME] Address: [ST…" at bounding box center [768, 299] width 928 height 250
type input "m"
type input "[EMAIL_ADDRESS][DOMAIN_NAME]"
click at [919, 215] on select "MasterCard Visa American Express Discover" at bounding box center [911, 222] width 102 height 18
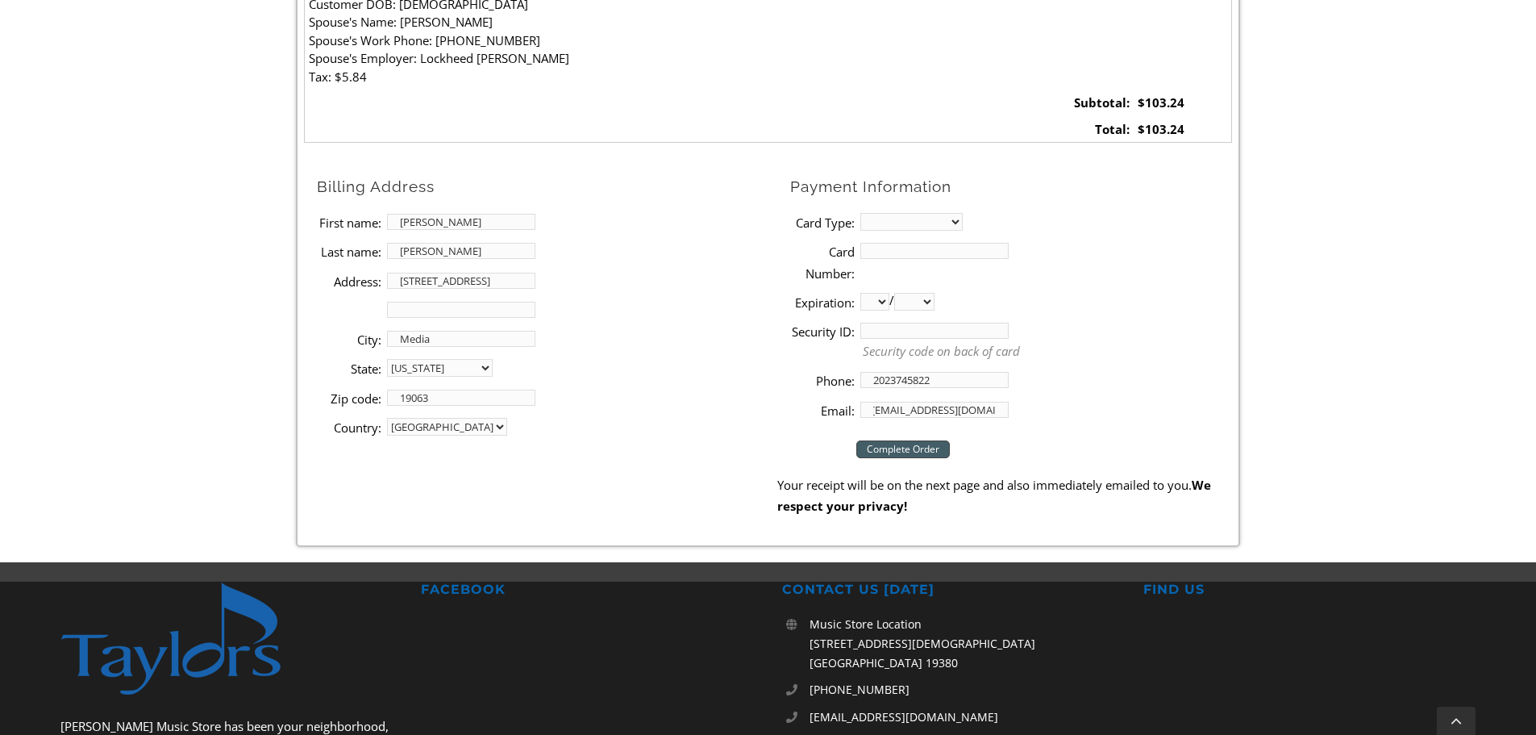
scroll to position [0, 0]
select select "visa"
click at [860, 213] on select "MasterCard Visa American Express Discover" at bounding box center [911, 222] width 102 height 18
click at [902, 251] on input "Card Number:" at bounding box center [934, 251] width 148 height 16
type input "[CREDIT_CARD_NUMBER]"
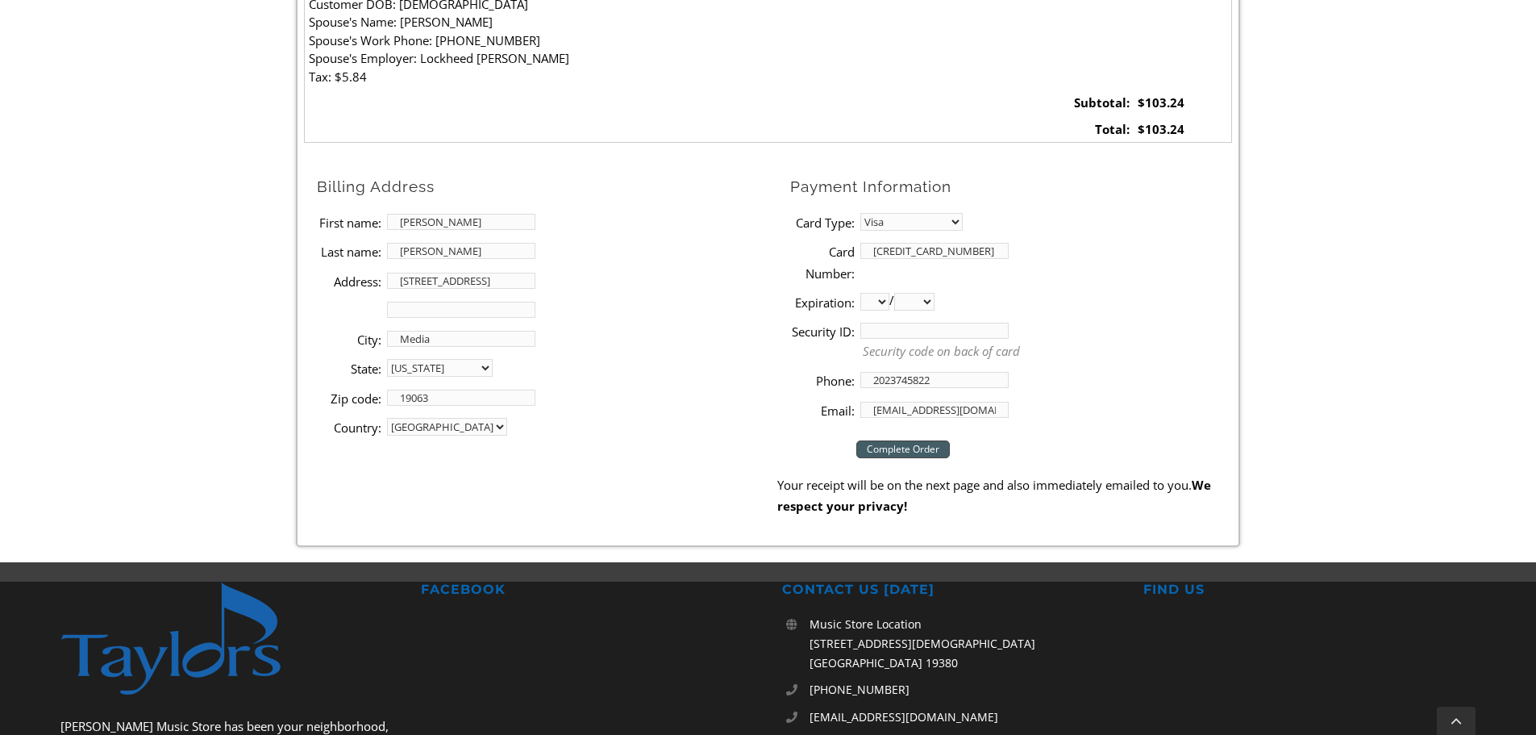
click at [873, 305] on select "01 02 03 04 05 06 07 08 09 10 11 12" at bounding box center [874, 302] width 29 height 18
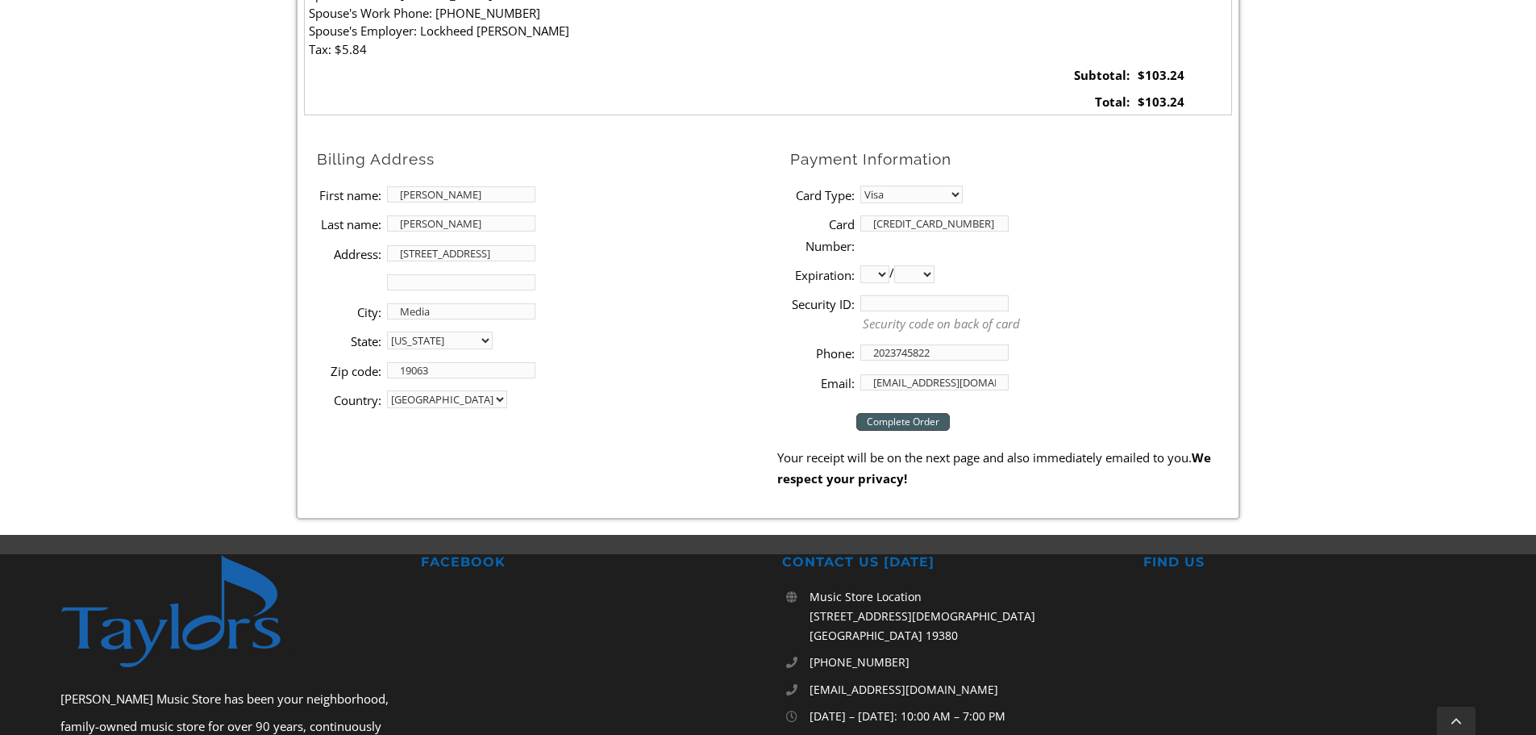
scroll to position [806, 0]
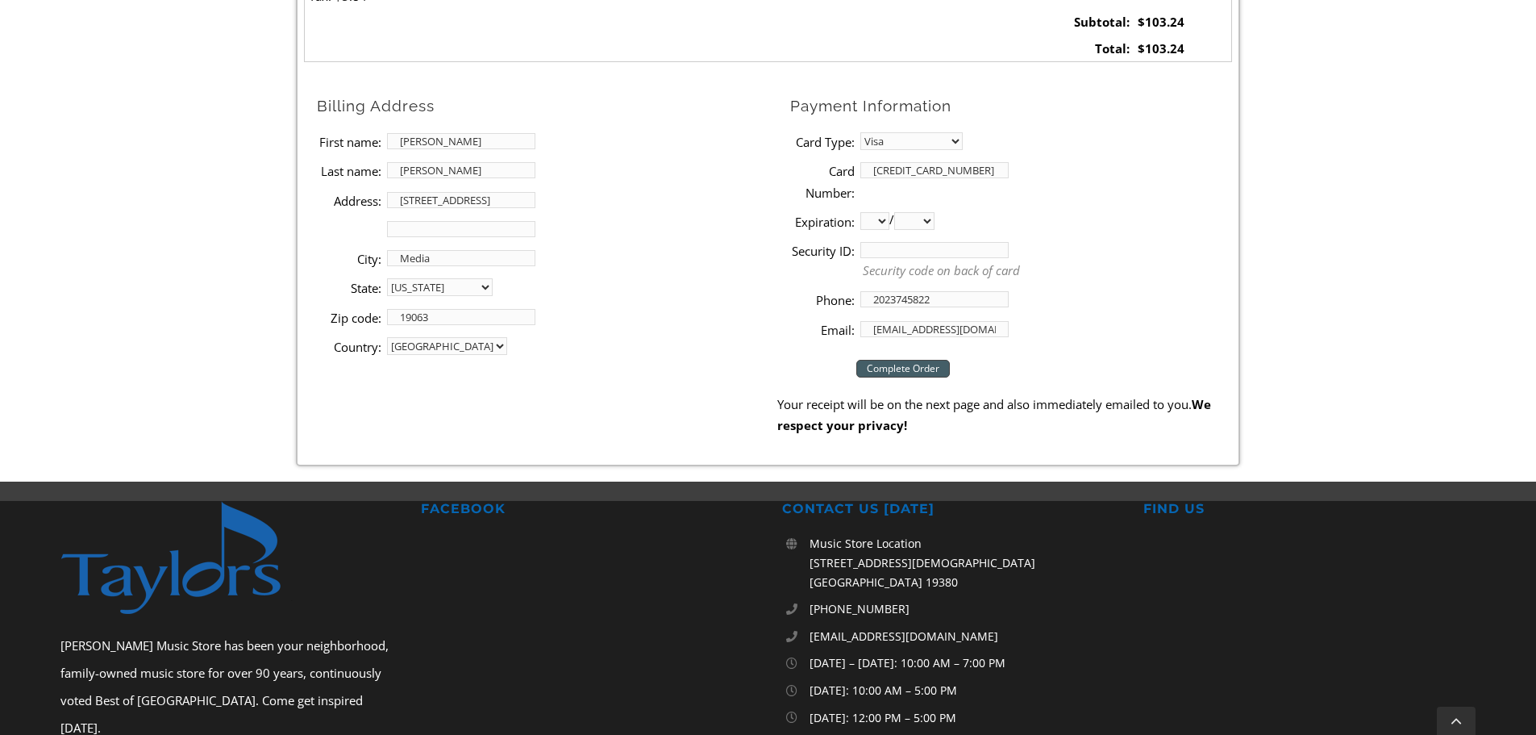
click at [873, 206] on li "Expiration: 01 02 03 04 05 06 07 08 09 10 11 12 / 2025 2026 2027 2028 2029 2030…" at bounding box center [1011, 220] width 442 height 29
click at [875, 220] on select "01 02 03 04 05 06 07 08 09 10 11 12" at bounding box center [874, 221] width 29 height 18
select select "12"
click at [860, 212] on select "01 02 03 04 05 06 07 08 09 10 11 12" at bounding box center [874, 221] width 29 height 18
click at [923, 217] on select "2025 2026 2027 2028 2029 2030 2031 2032 2033 2034 2035 2036 2037" at bounding box center [914, 221] width 40 height 18
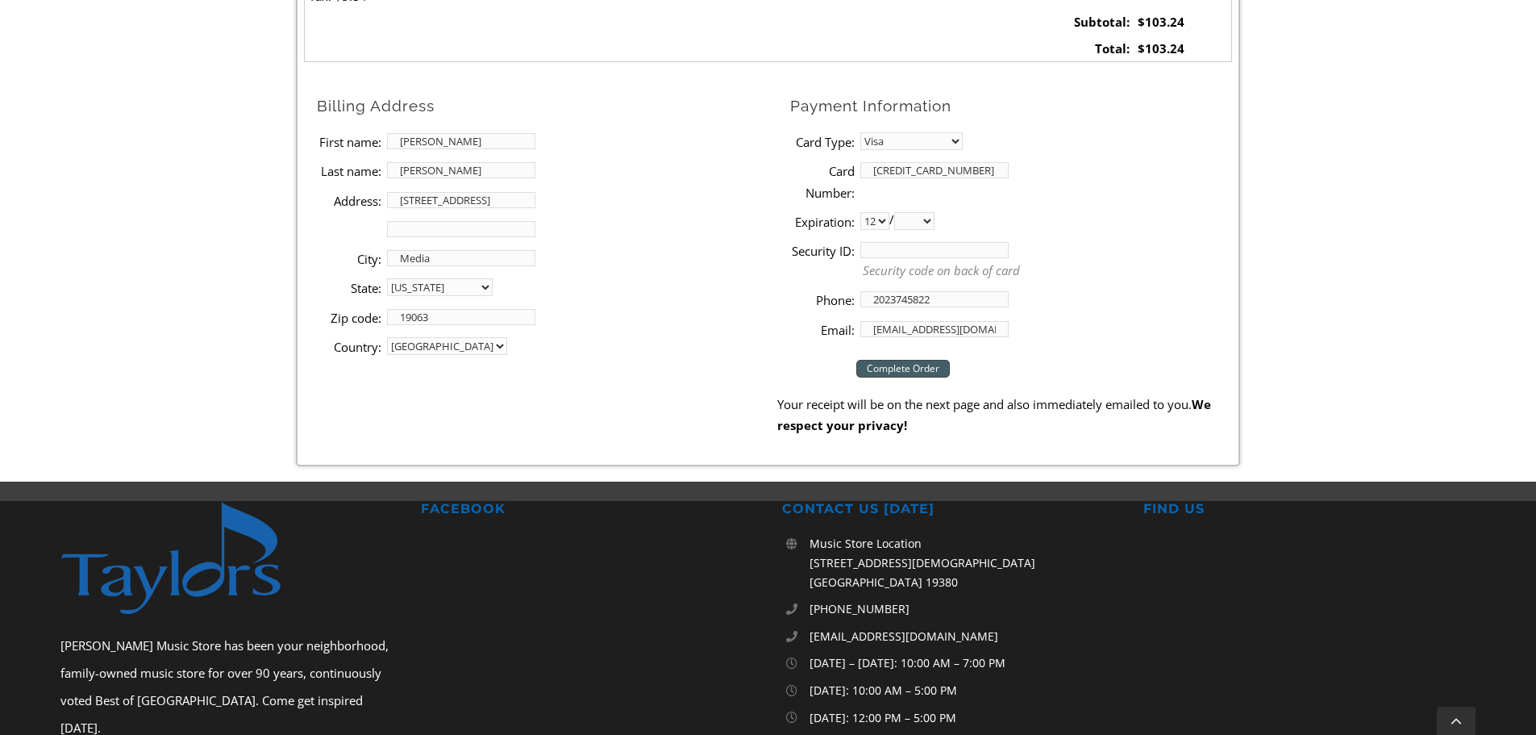
select select "2026"
click at [901, 212] on select "2025 2026 2027 2028 2029 2030 2031 2032 2033 2034 2035 2036 2037" at bounding box center [914, 221] width 40 height 18
click at [902, 250] on input "Security ID:" at bounding box center [934, 250] width 148 height 16
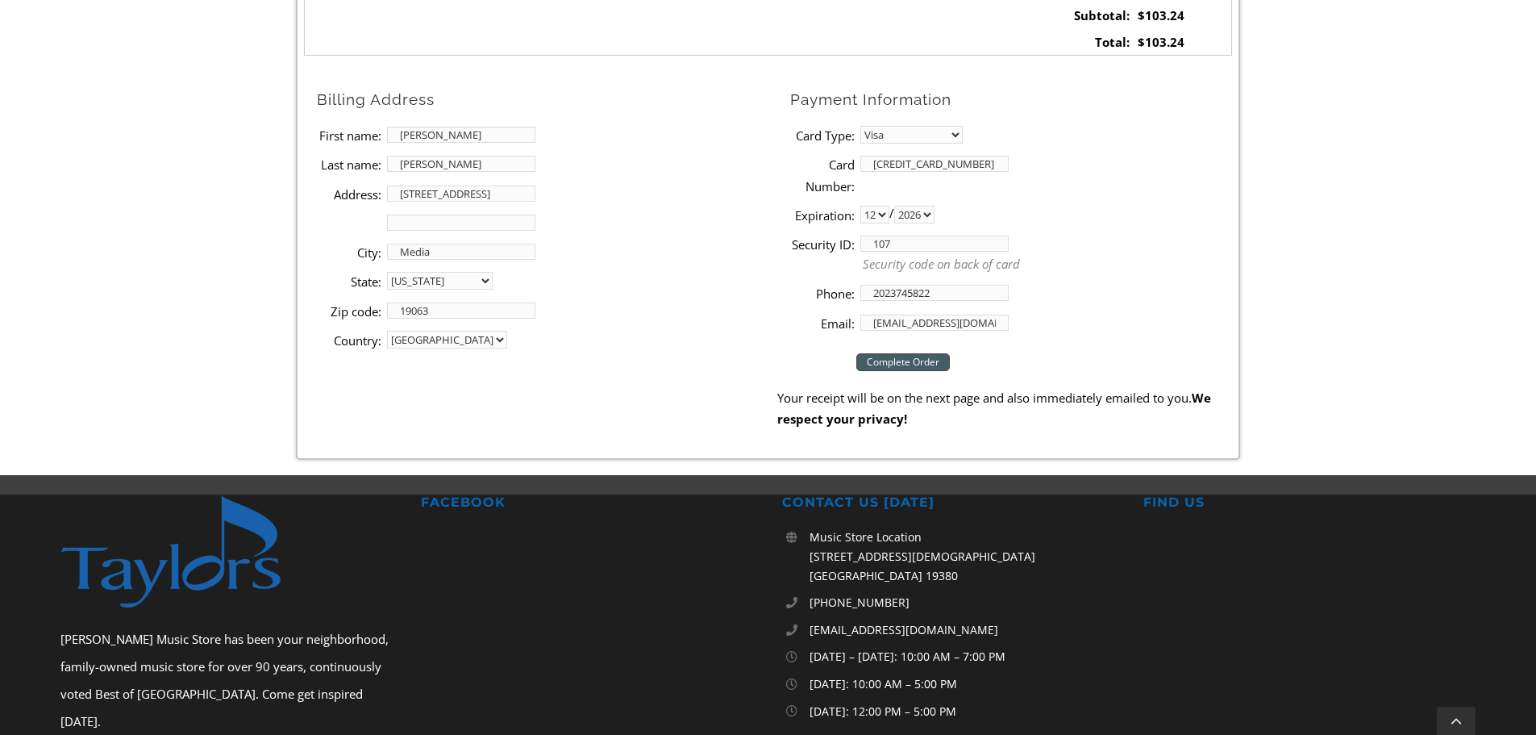
scroll to position [887, 0]
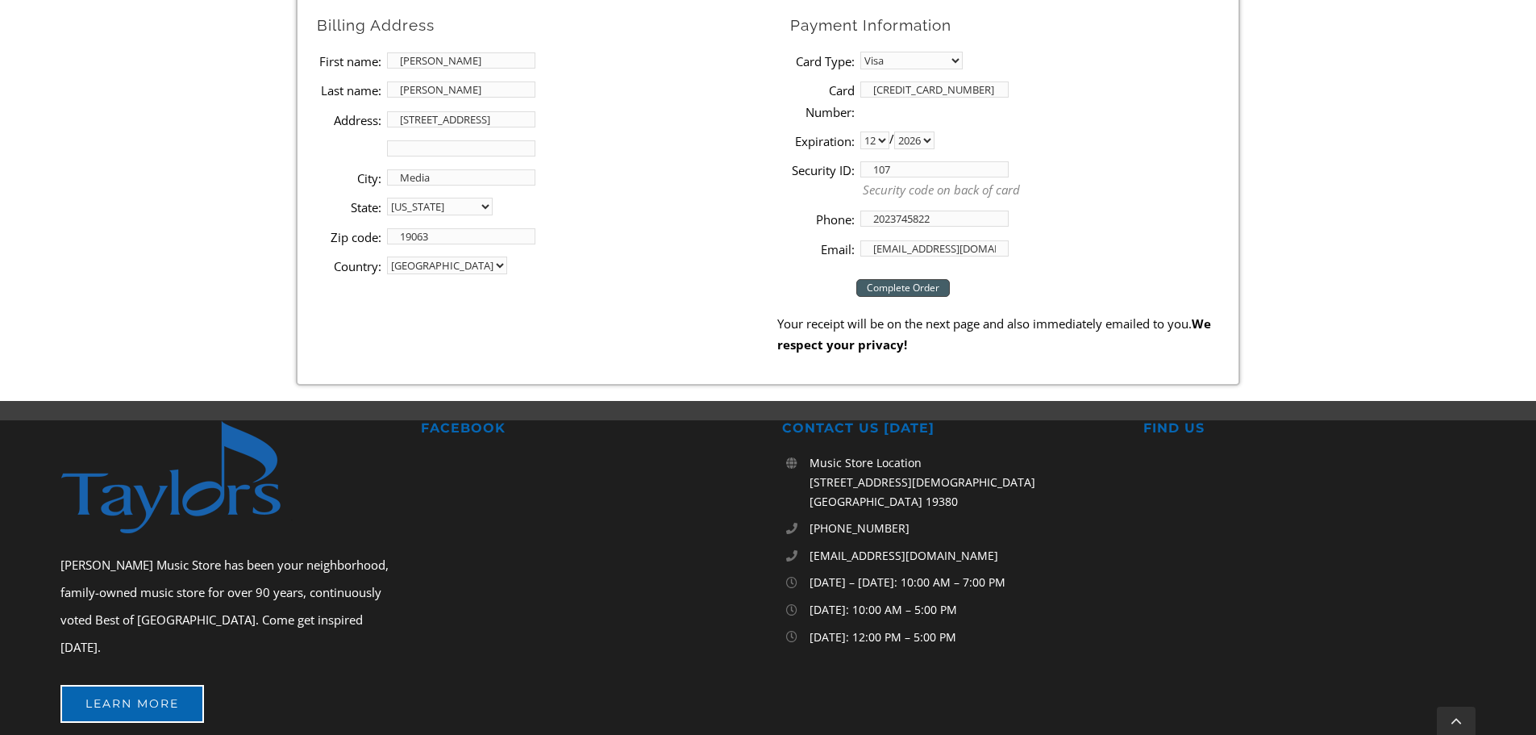
type input "107"
click at [893, 285] on input "Complete Order" at bounding box center [903, 288] width 94 height 18
